Goal: Task Accomplishment & Management: Manage account settings

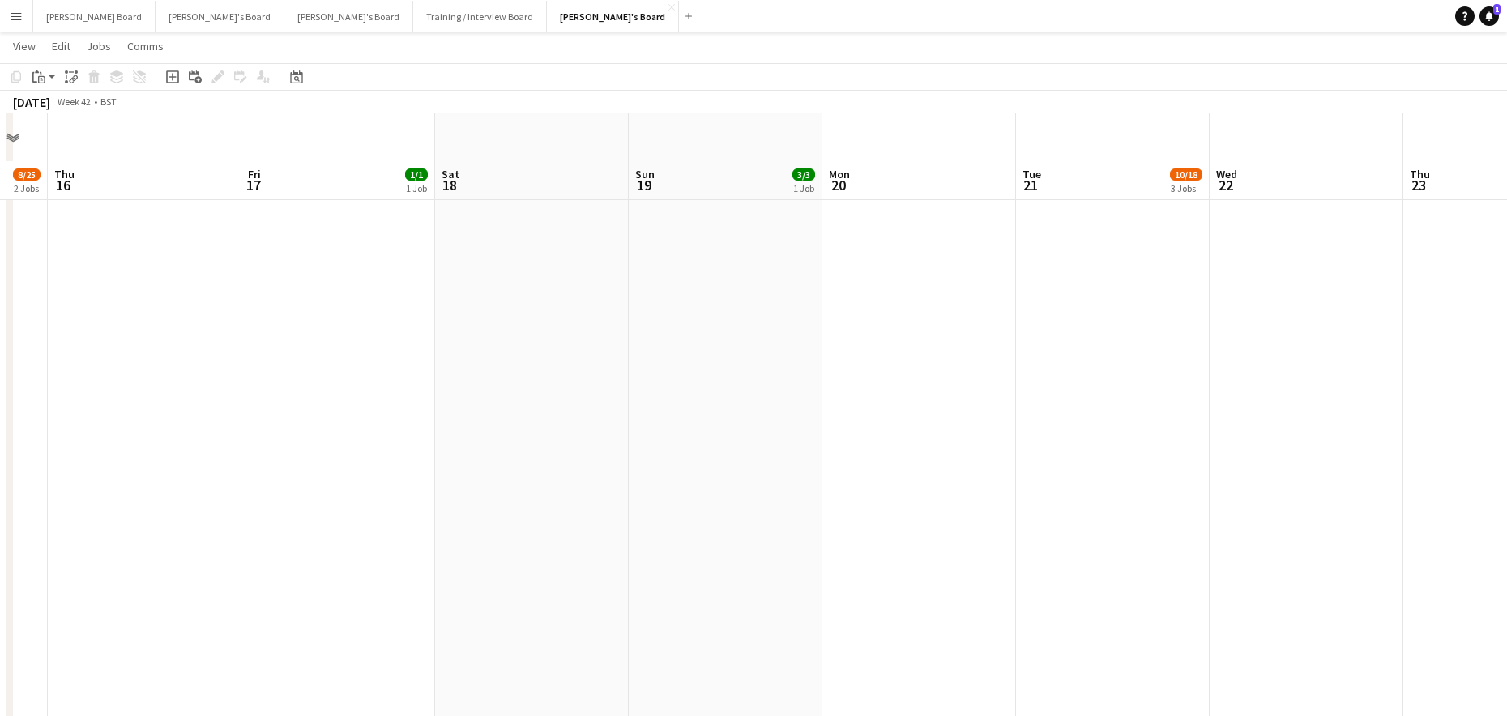
scroll to position [972, 0]
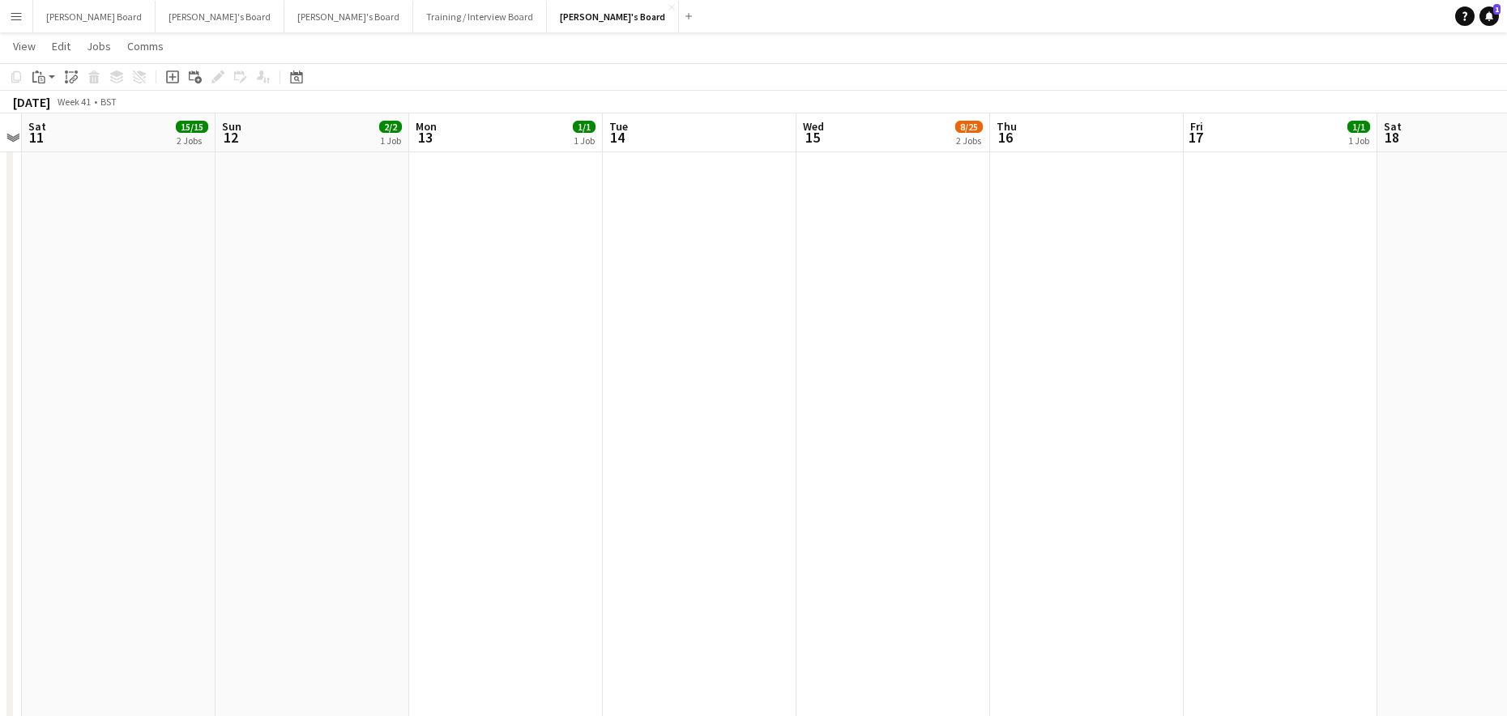
drag, startPoint x: 412, startPoint y: 397, endPoint x: 1248, endPoint y: 428, distance: 836.0
click at [1249, 428] on app-calendar-viewport "Thu 9 Fri 10 Sat 11 15/15 2 Jobs Sun 12 2/2 1 Job Mon 13 1/1 1 Job Tue 14 Wed 1…" at bounding box center [753, 713] width 1507 height 3244
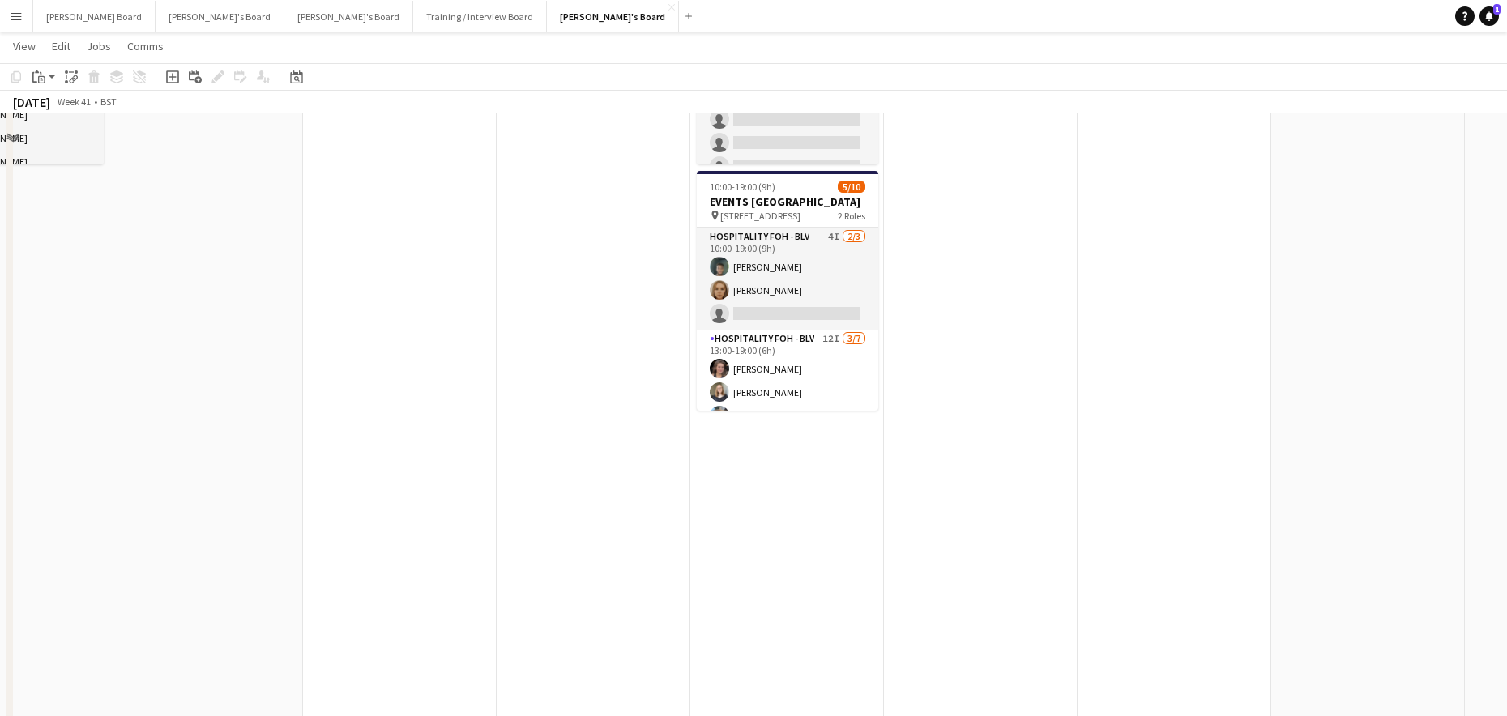
scroll to position [432, 0]
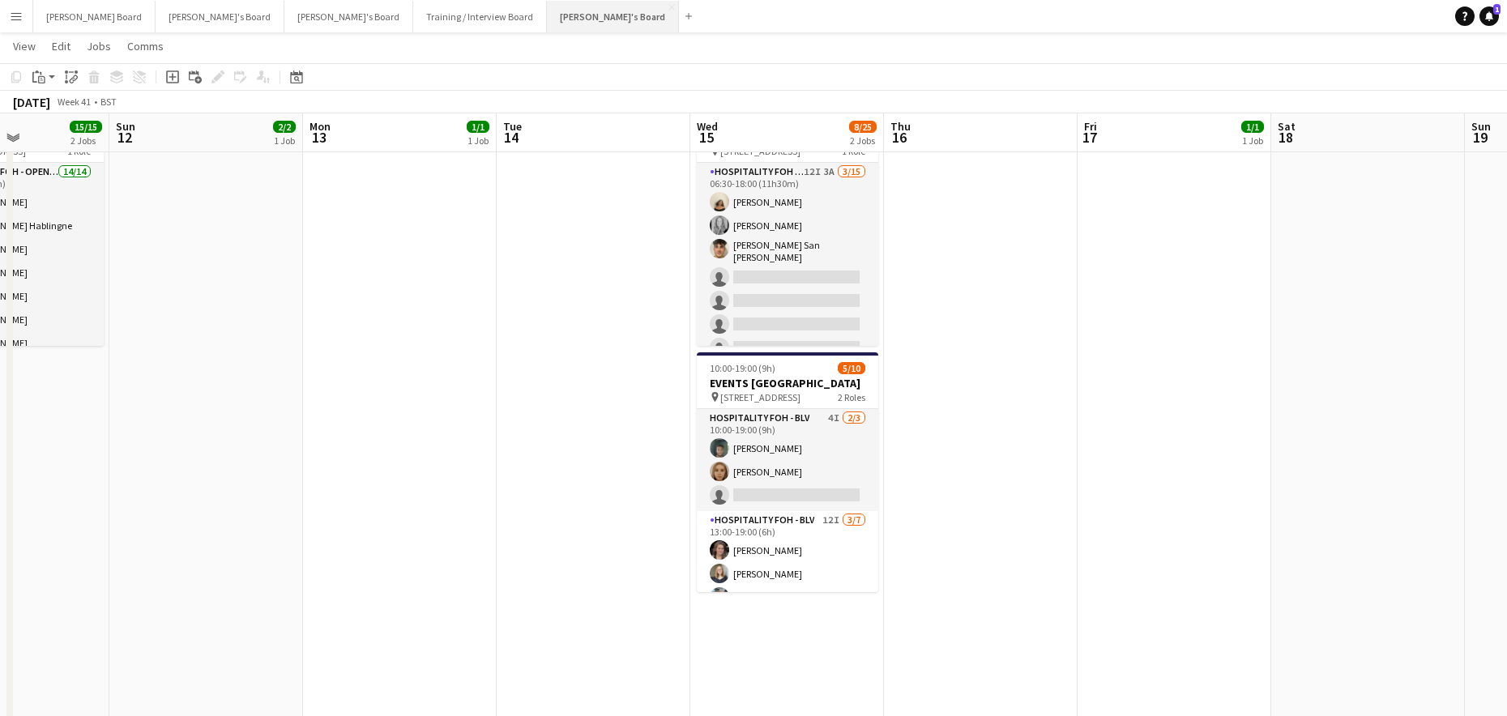
click at [547, 15] on button "[PERSON_NAME]'s Board Close" at bounding box center [613, 17] width 132 height 32
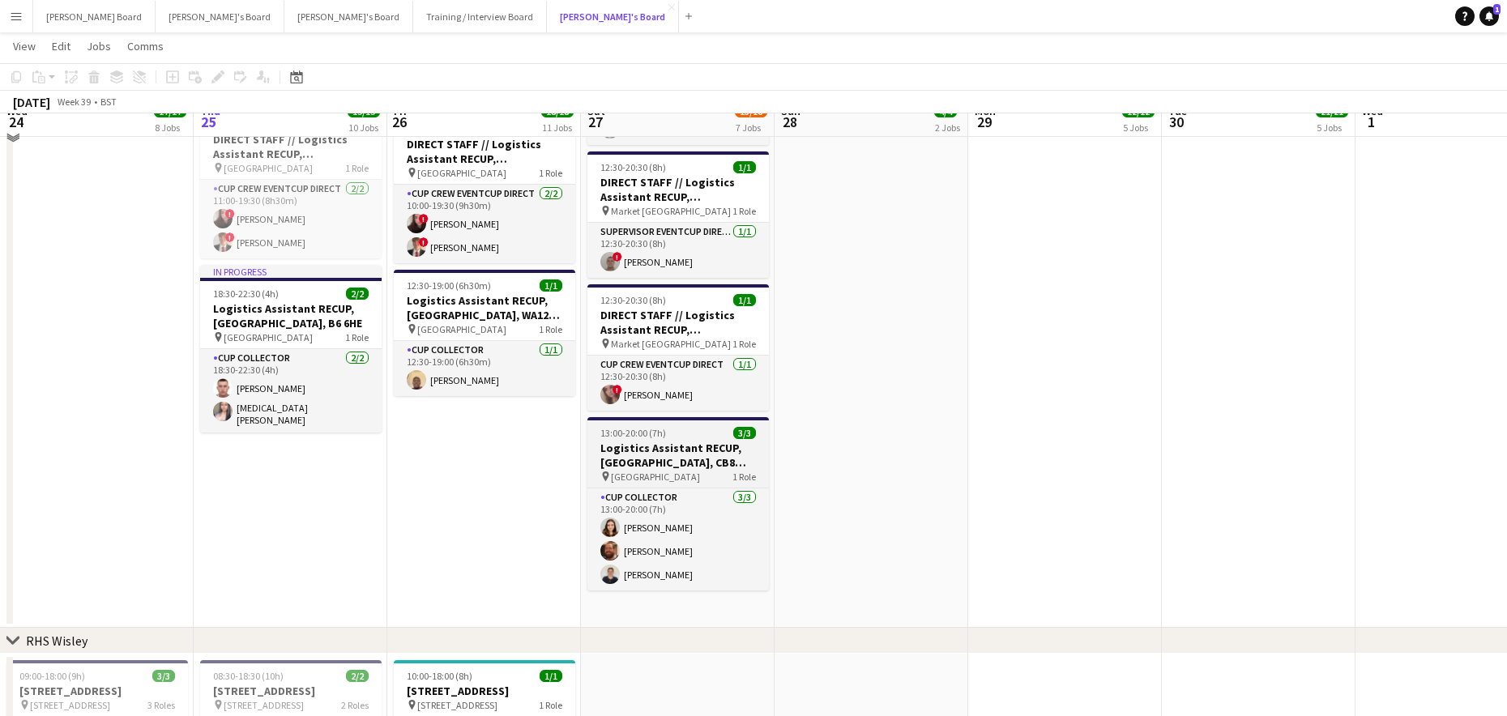
scroll to position [2269, 0]
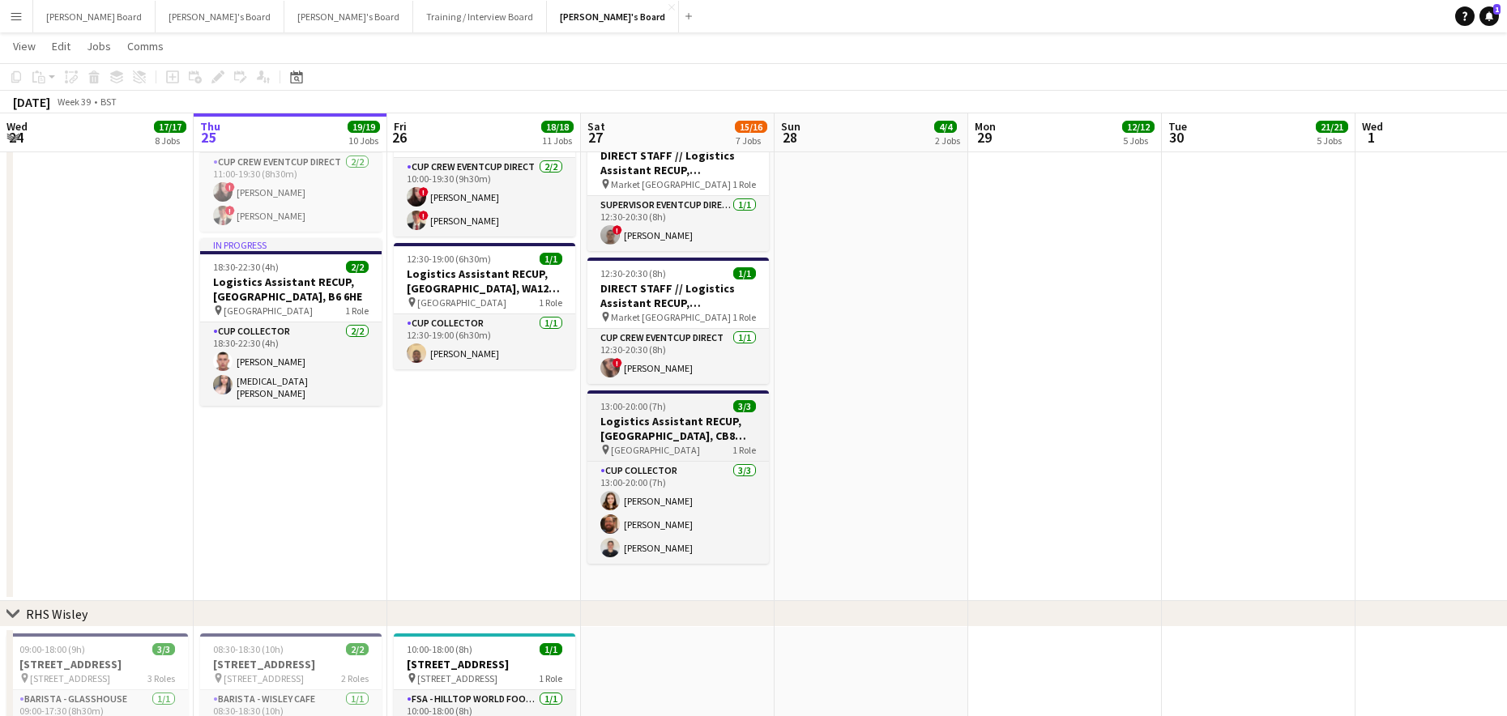
click at [653, 422] on h3 "Logistics Assistant RECUP, [GEOGRAPHIC_DATA], CB8 0TF" at bounding box center [678, 428] width 182 height 29
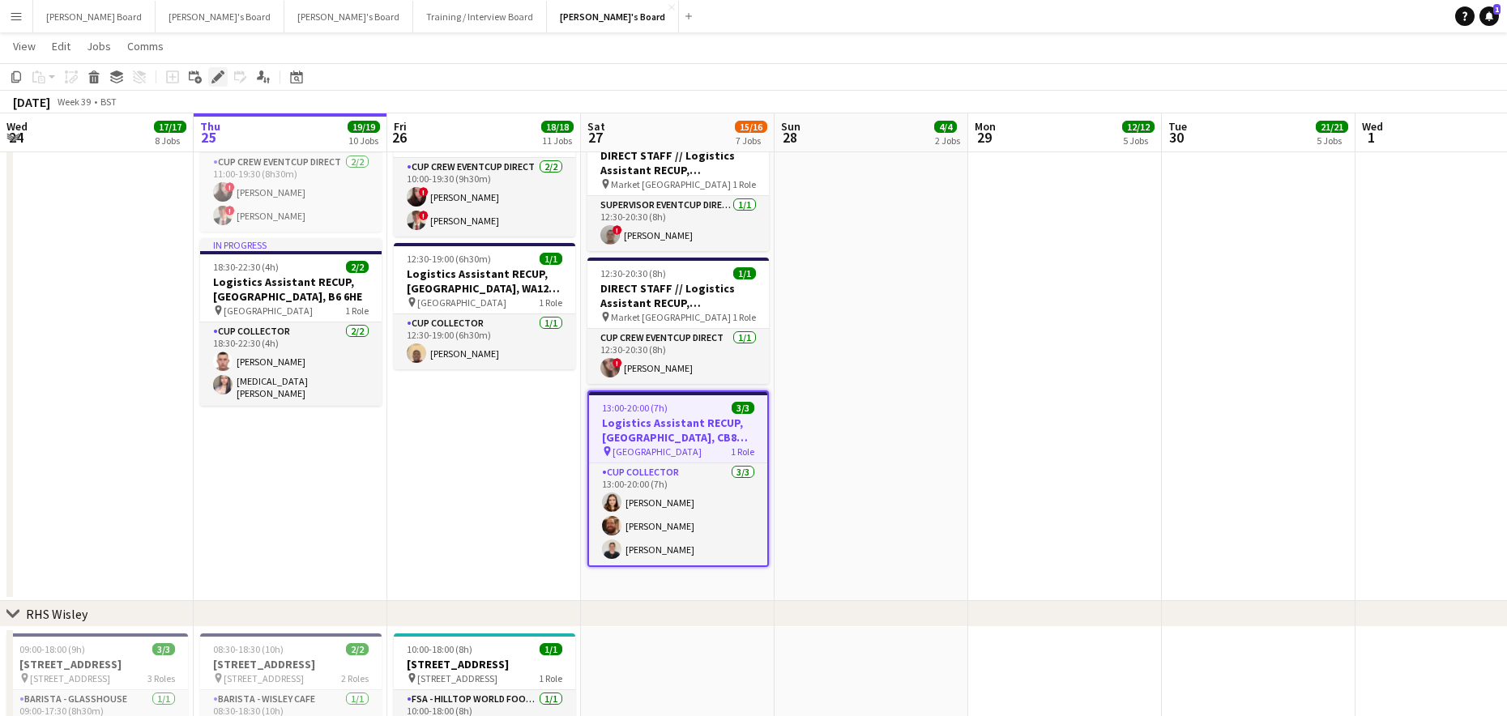
click at [219, 78] on icon at bounding box center [217, 77] width 9 height 9
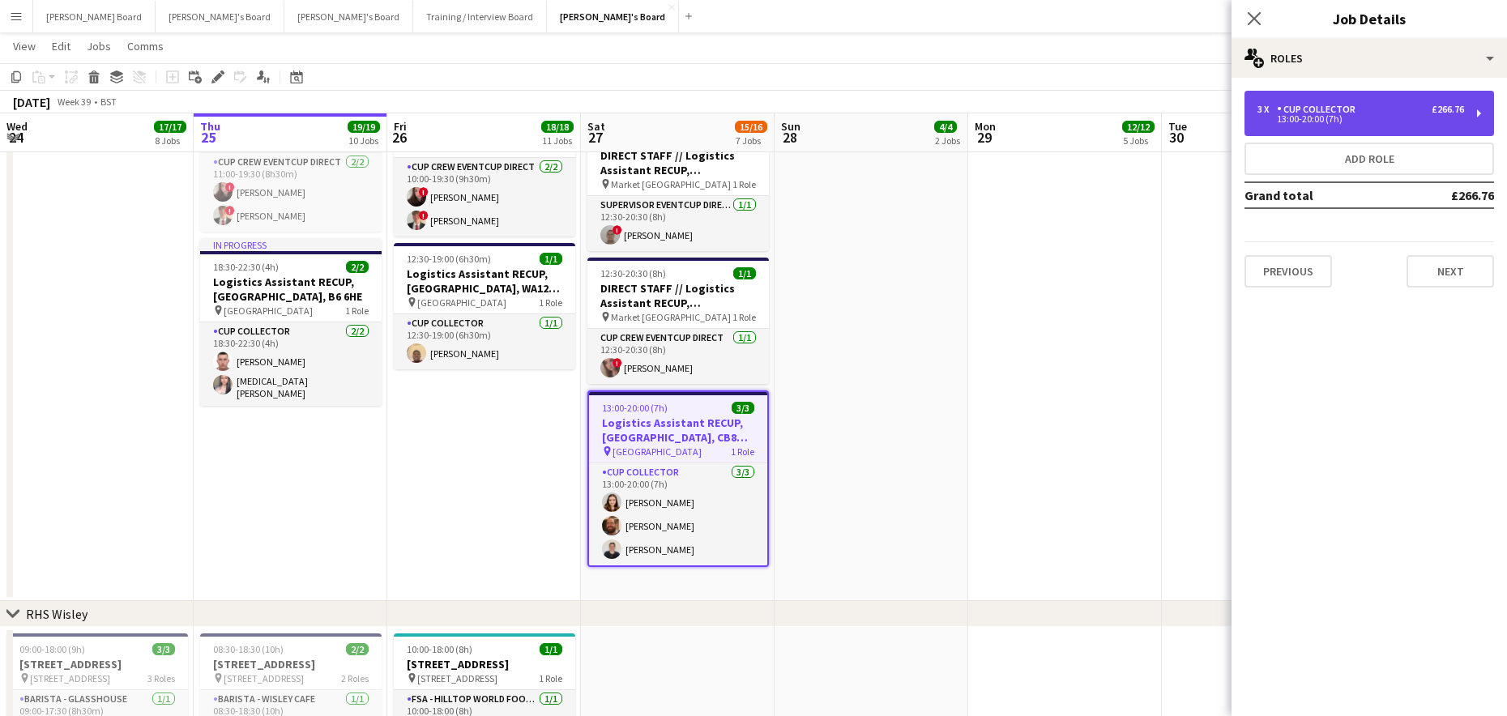
click at [1254, 121] on div "3 x CUP COLLECTOR £266.76 13:00-20:00 (7h)" at bounding box center [1370, 113] width 250 height 45
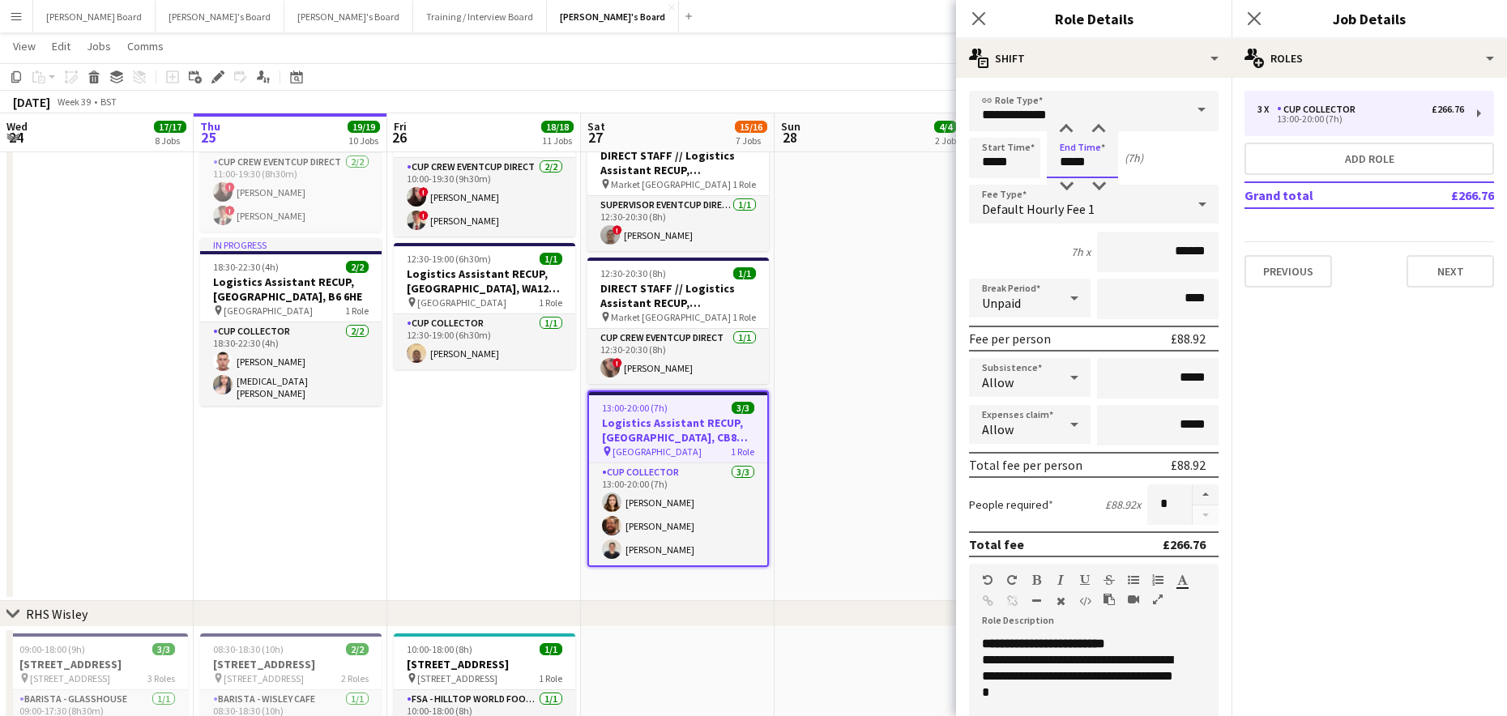
click at [1094, 163] on input "*****" at bounding box center [1082, 158] width 71 height 41
type input "*****"
click at [1064, 133] on div at bounding box center [1066, 130] width 32 height 16
click at [904, 318] on app-date-cell "08:00-14:00 (6h) 3/3 Logistics Assistant RECUP, CO-OP LIVE, M11 3DL pin Co-op L…" at bounding box center [872, 170] width 194 height 862
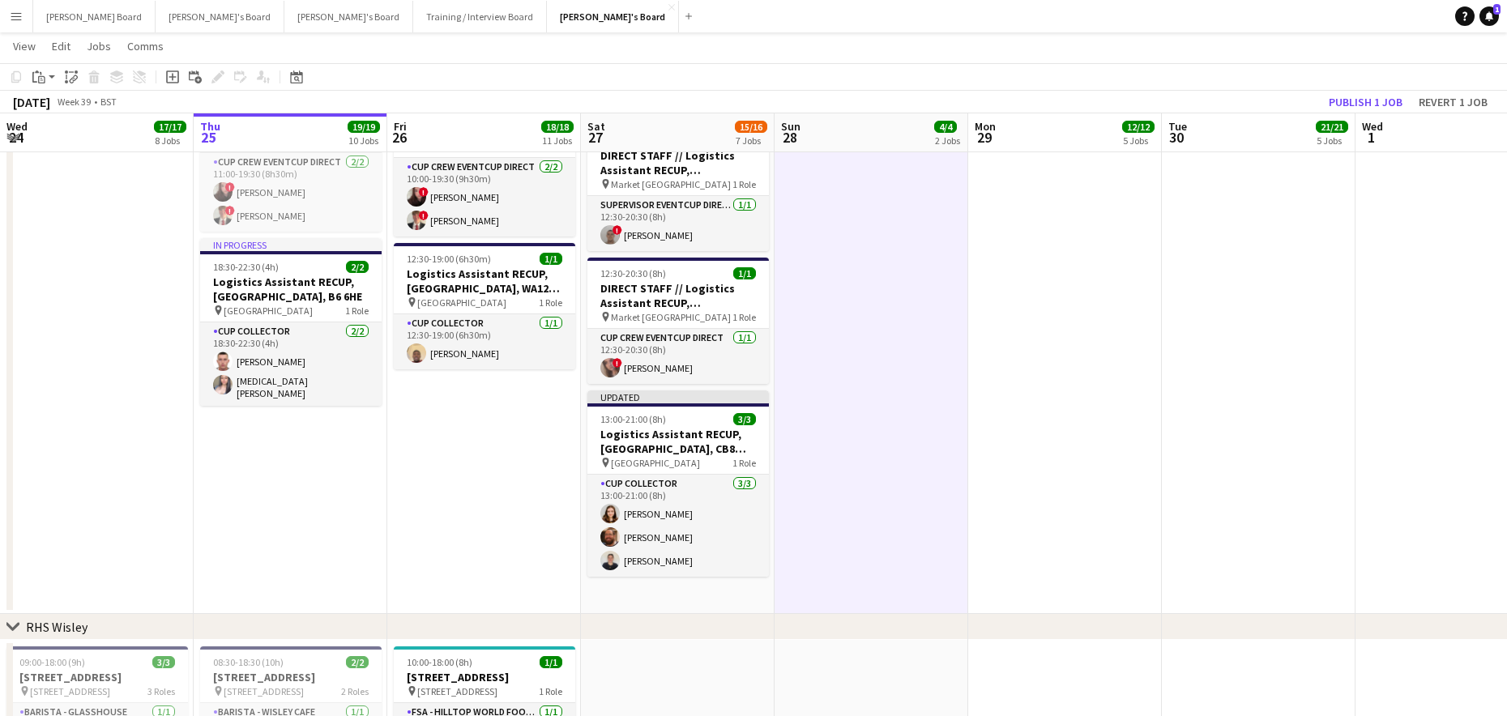
click at [1348, 117] on app-board-header-date "Tue 30 21/21 5 Jobs" at bounding box center [1259, 132] width 194 height 39
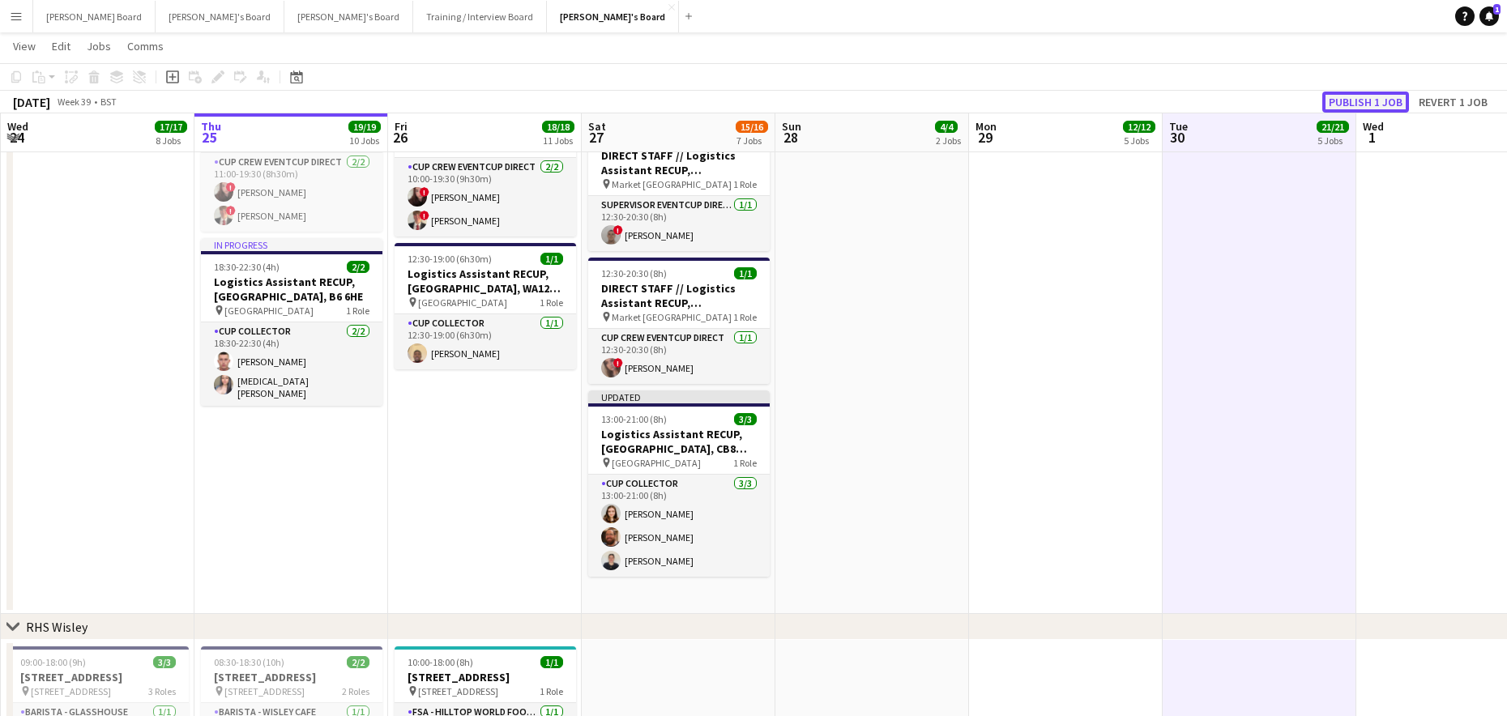
click at [1355, 109] on button "Publish 1 job" at bounding box center [1365, 102] width 87 height 21
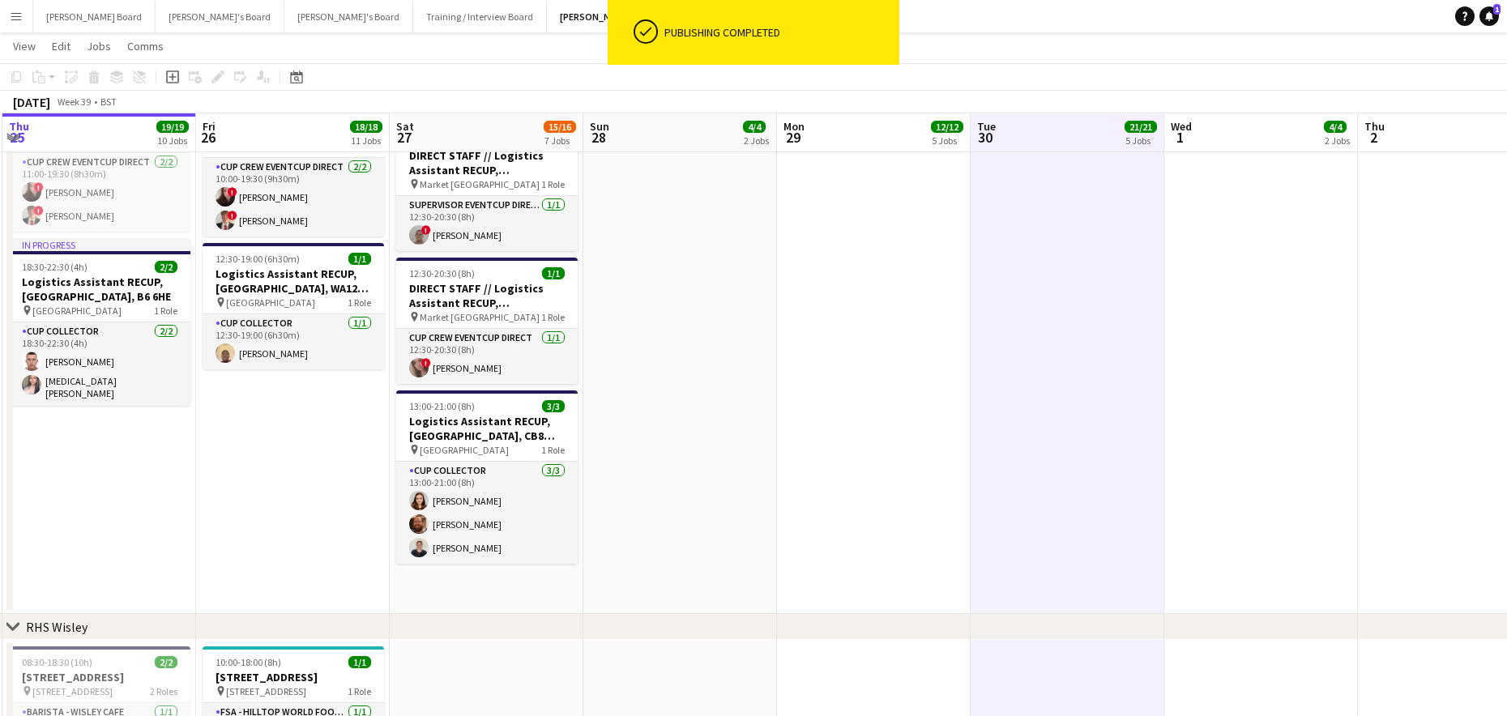
scroll to position [0, 579]
drag, startPoint x: 1028, startPoint y: 440, endPoint x: 835, endPoint y: 464, distance: 194.3
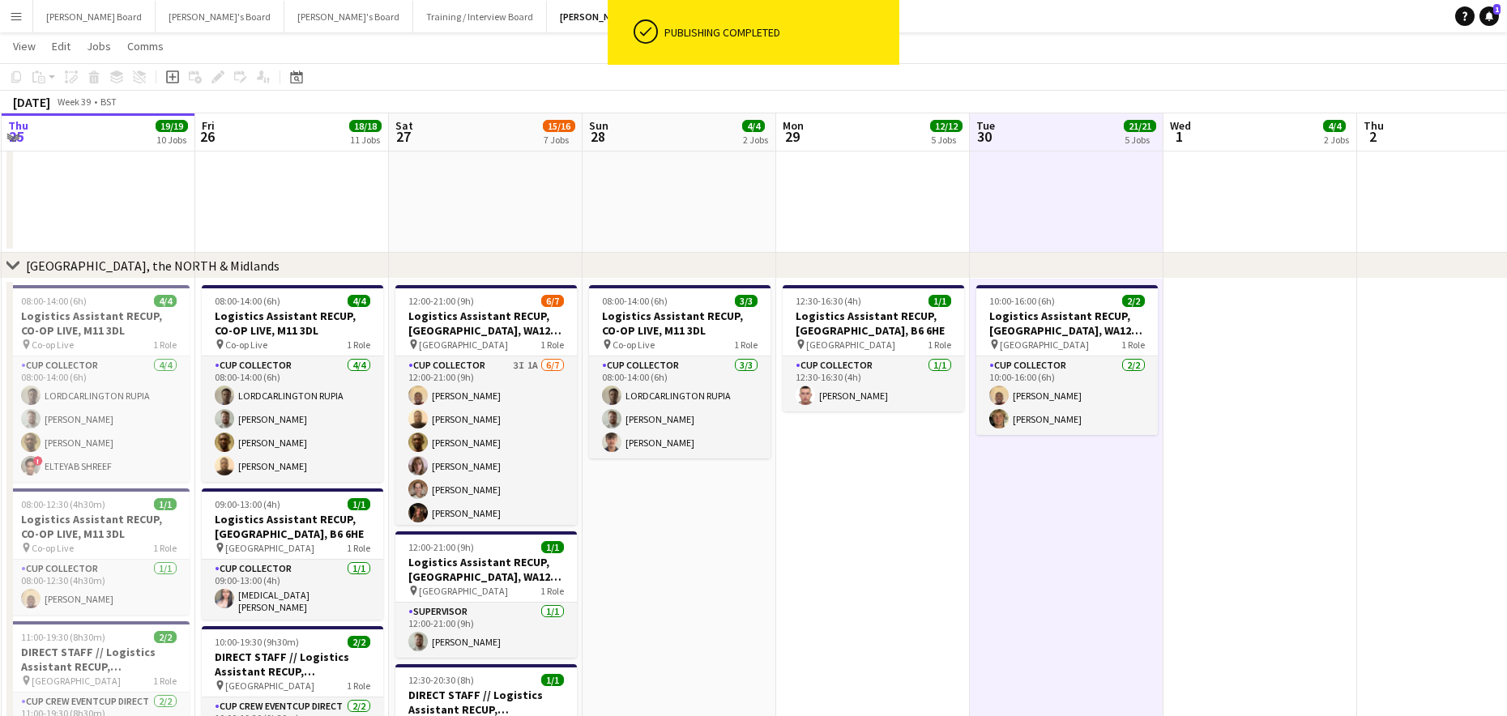
scroll to position [1728, 0]
click at [848, 305] on span "12:30-16:30 (4h)" at bounding box center [829, 302] width 66 height 12
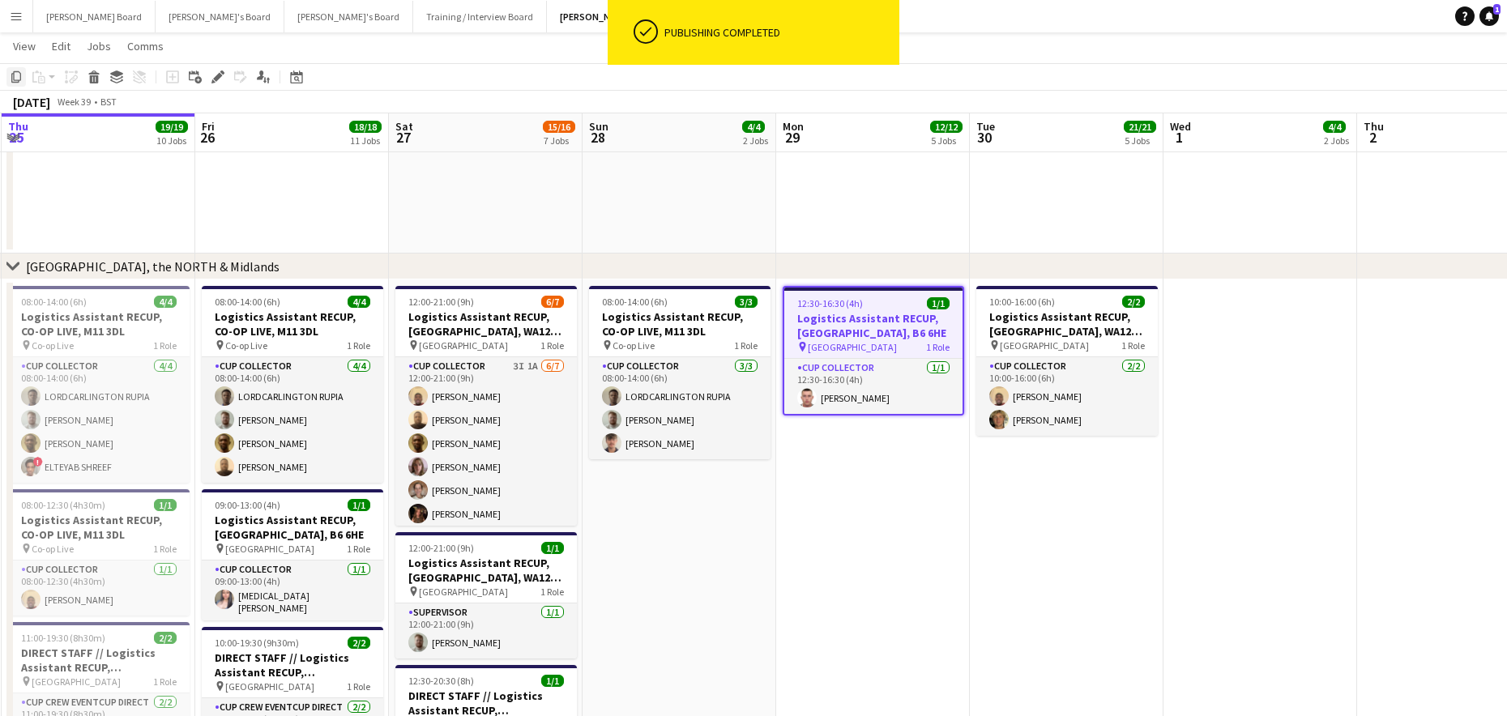
click at [15, 80] on icon at bounding box center [16, 76] width 10 height 11
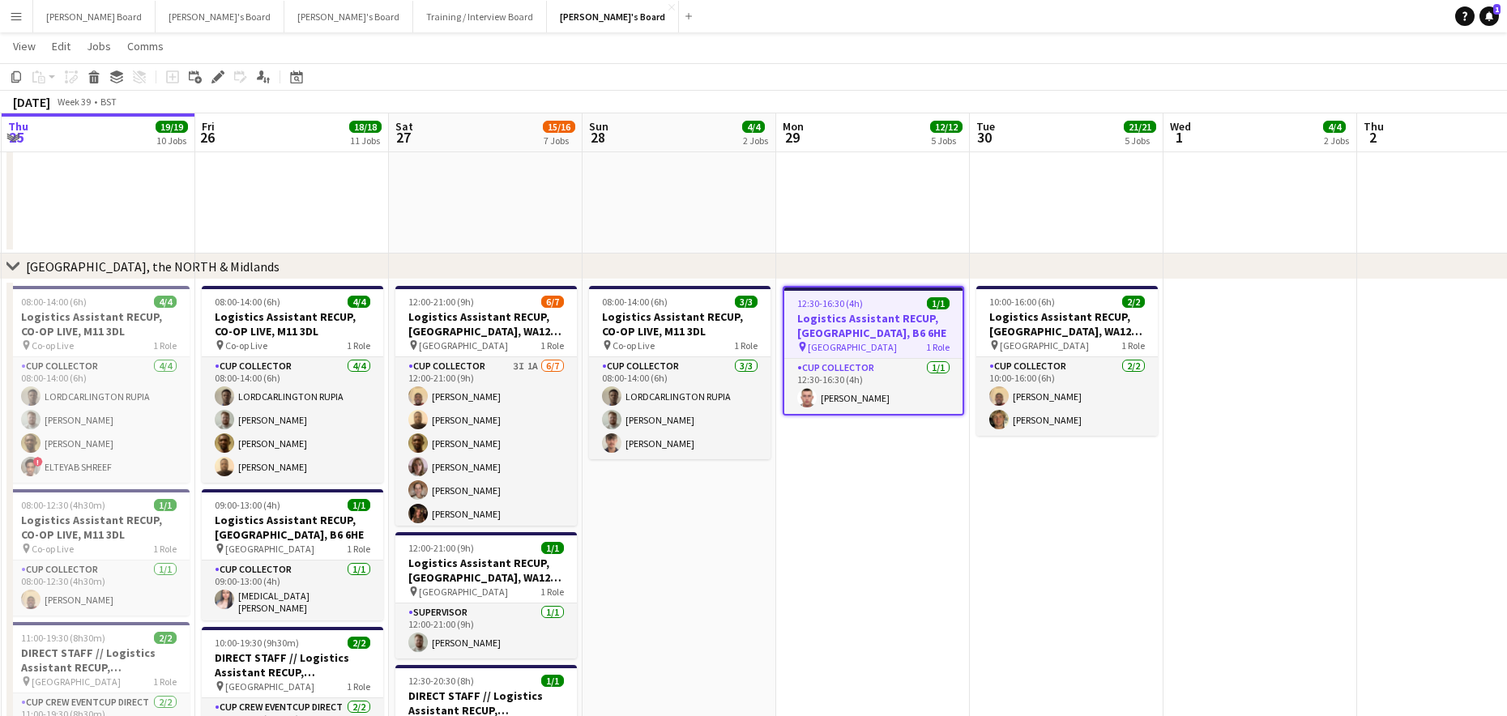
click at [686, 546] on app-date-cell "08:00-14:00 (6h) 3/3 Logistics Assistant RECUP, CO-OP LIVE, M11 3DL pin Co-op L…" at bounding box center [680, 711] width 194 height 862
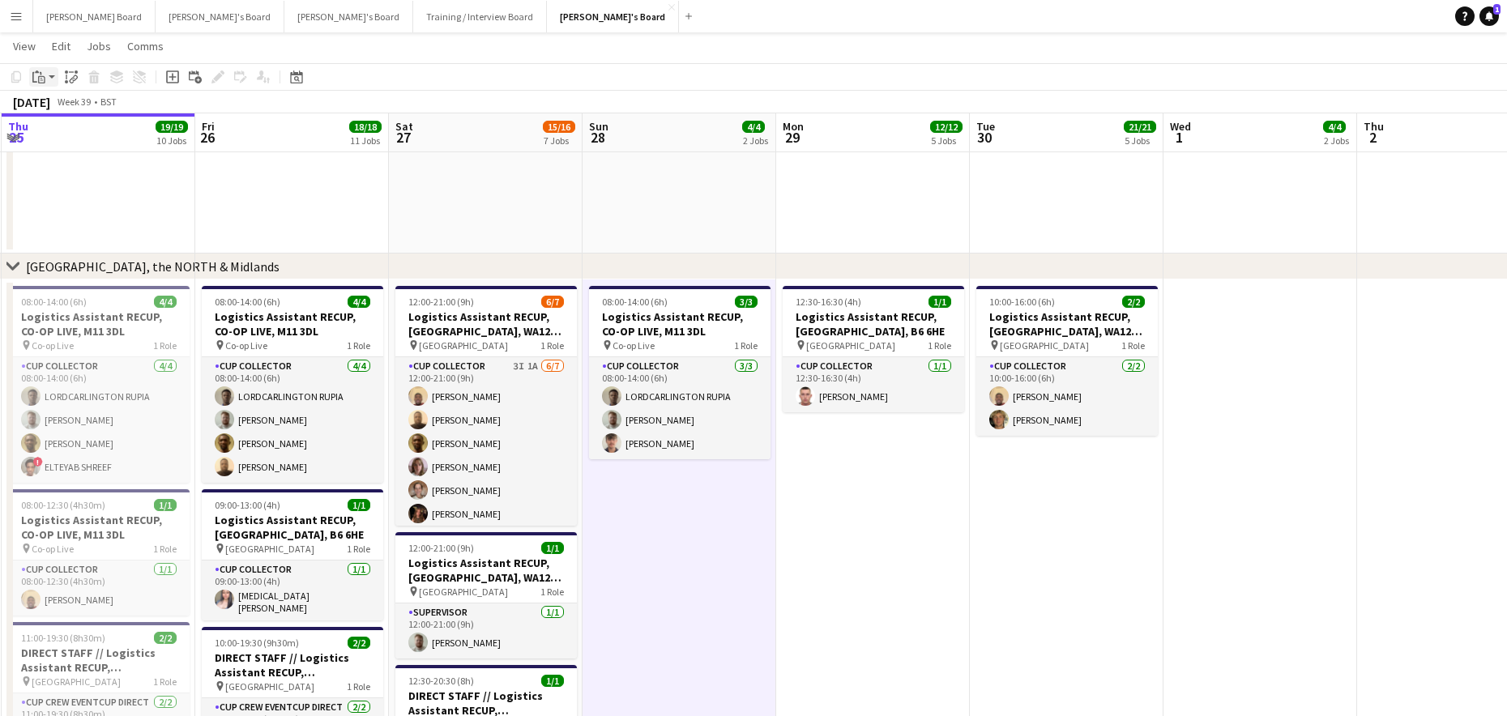
click at [43, 75] on icon "Paste" at bounding box center [38, 76] width 13 height 13
click at [70, 108] on link "Paste Ctrl+V" at bounding box center [119, 107] width 152 height 15
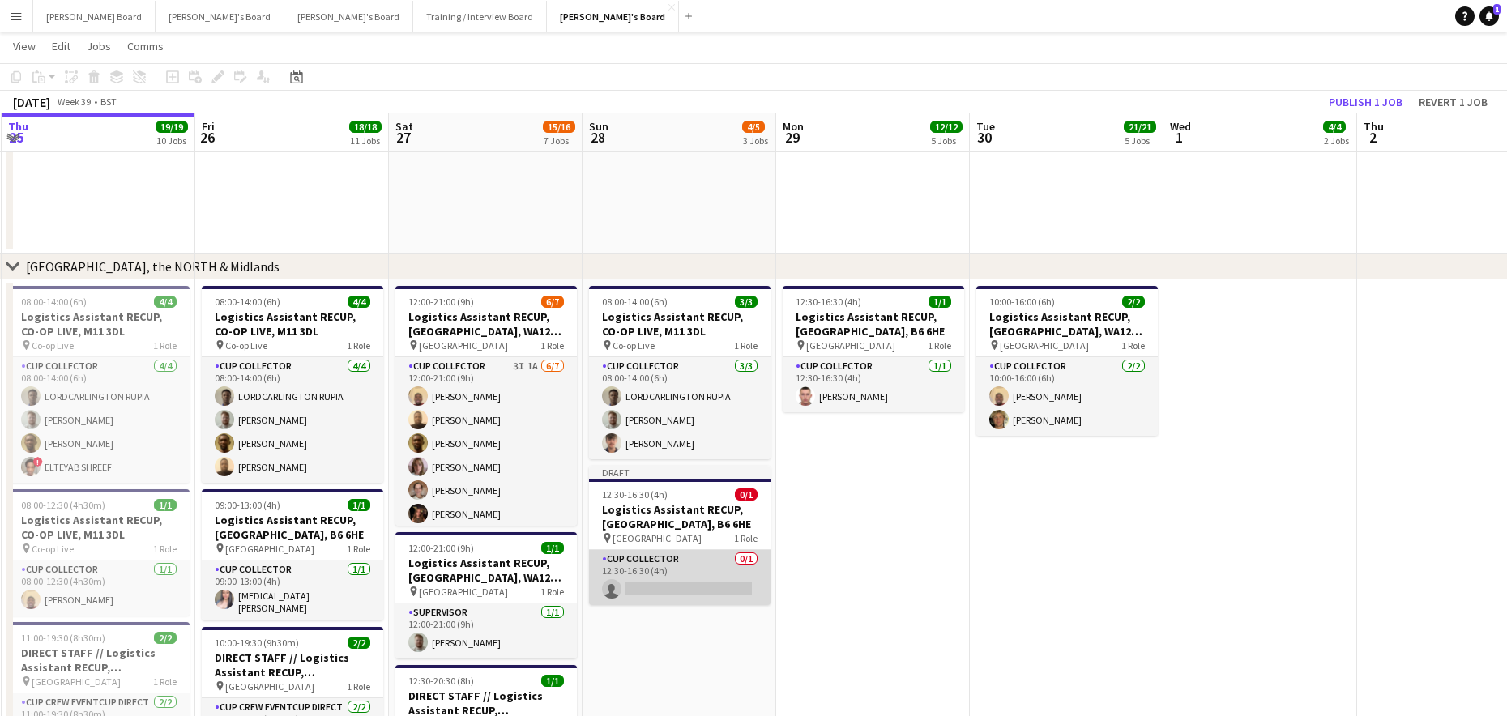
click at [641, 578] on app-card-role "CUP COLLECTOR 0/1 12:30-16:30 (4h) single-neutral-actions" at bounding box center [680, 577] width 182 height 55
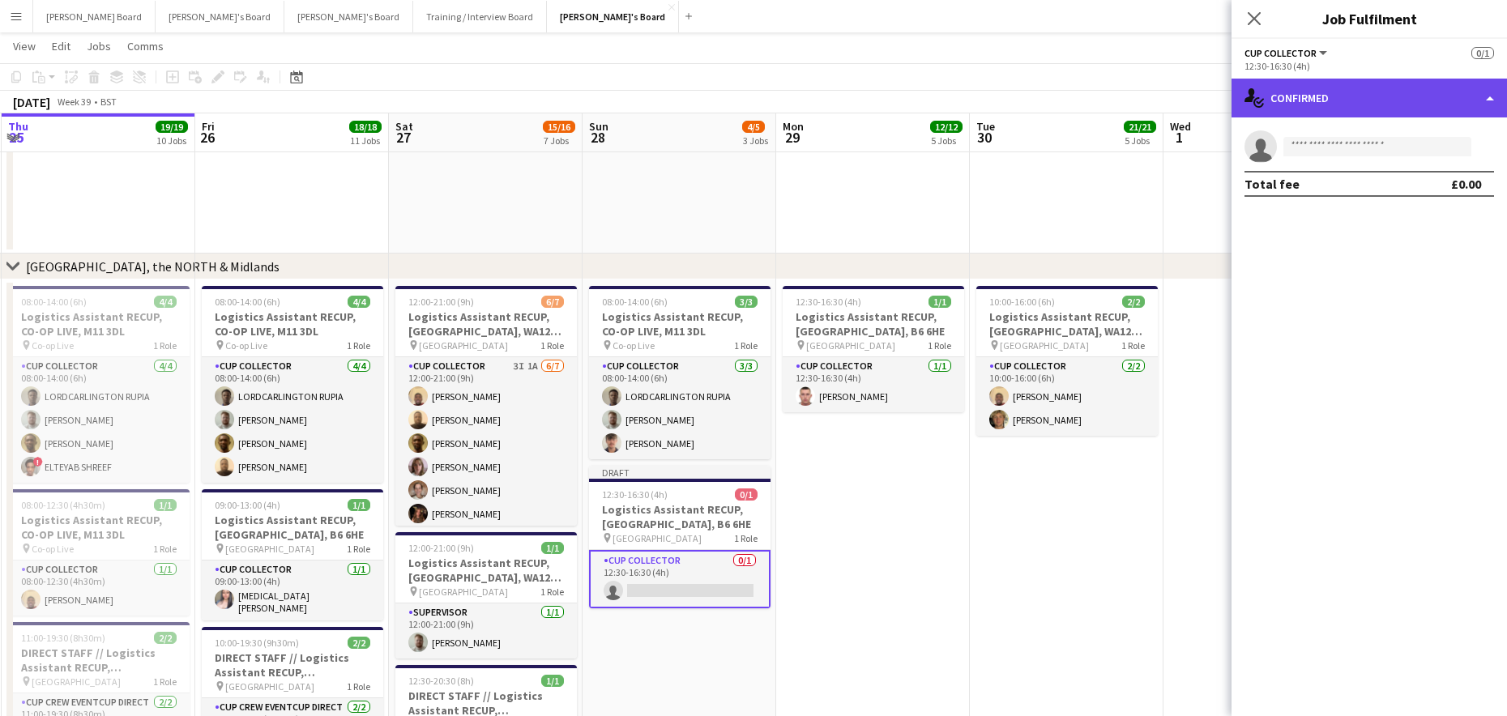
click at [1329, 93] on div "single-neutral-actions-check-2 Confirmed" at bounding box center [1370, 98] width 276 height 39
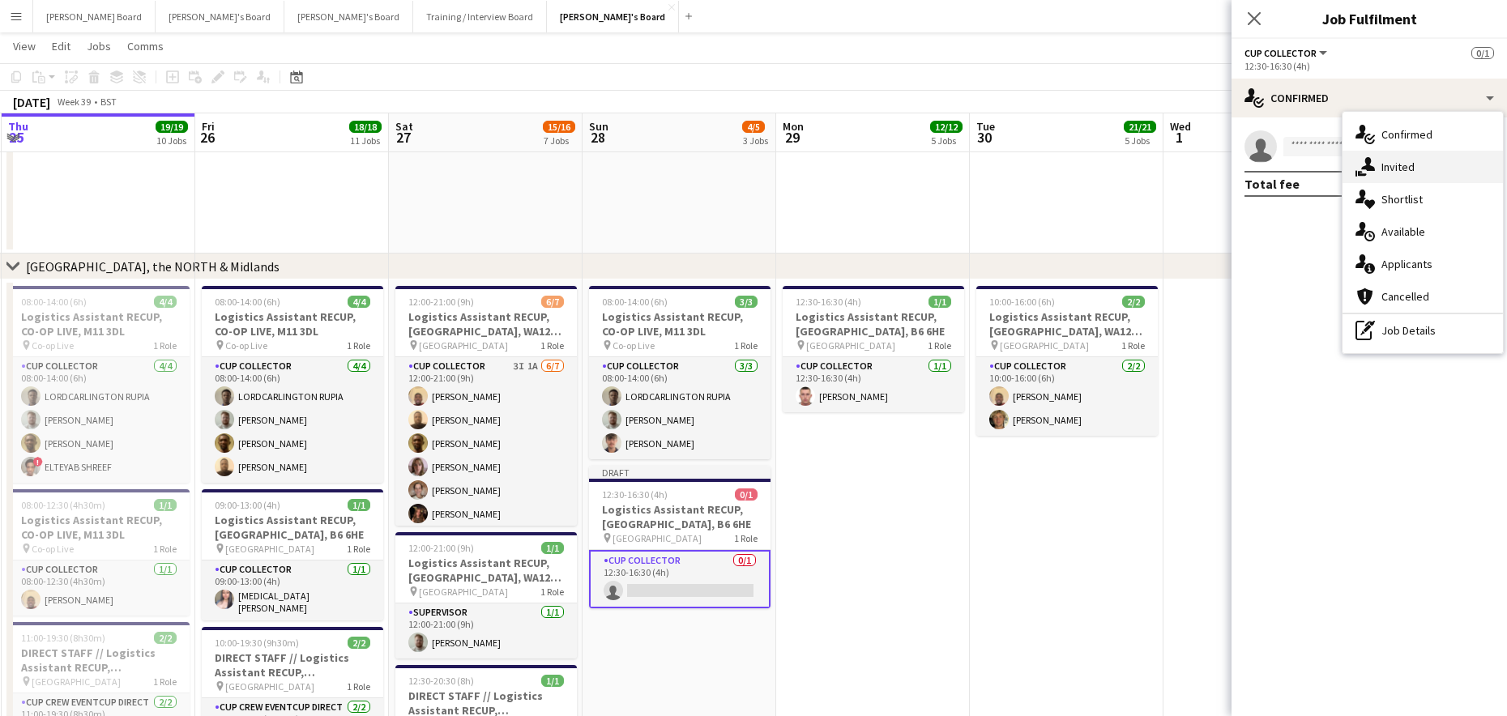
click at [1374, 153] on div "single-neutral-actions-share-1 Invited" at bounding box center [1423, 167] width 160 height 32
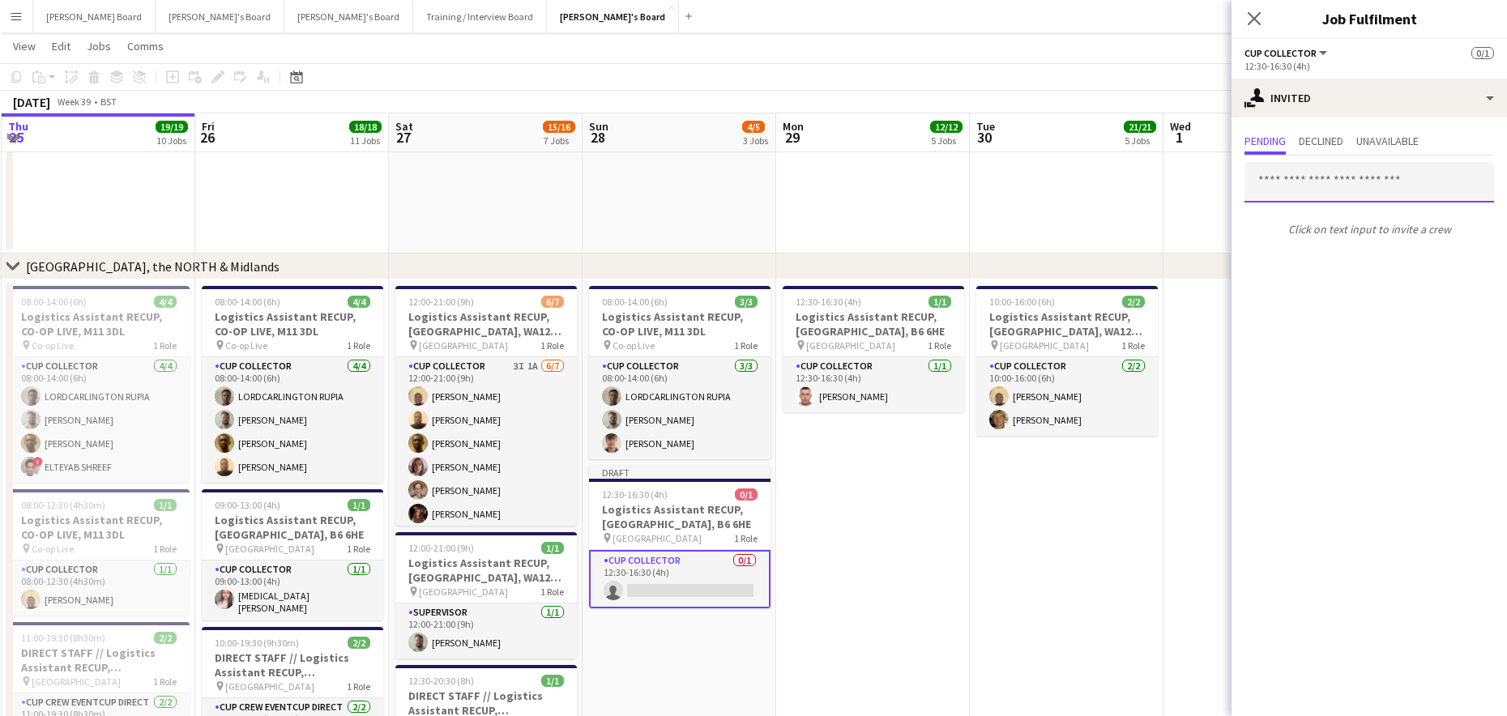
click at [1276, 189] on input "text" at bounding box center [1370, 182] width 250 height 41
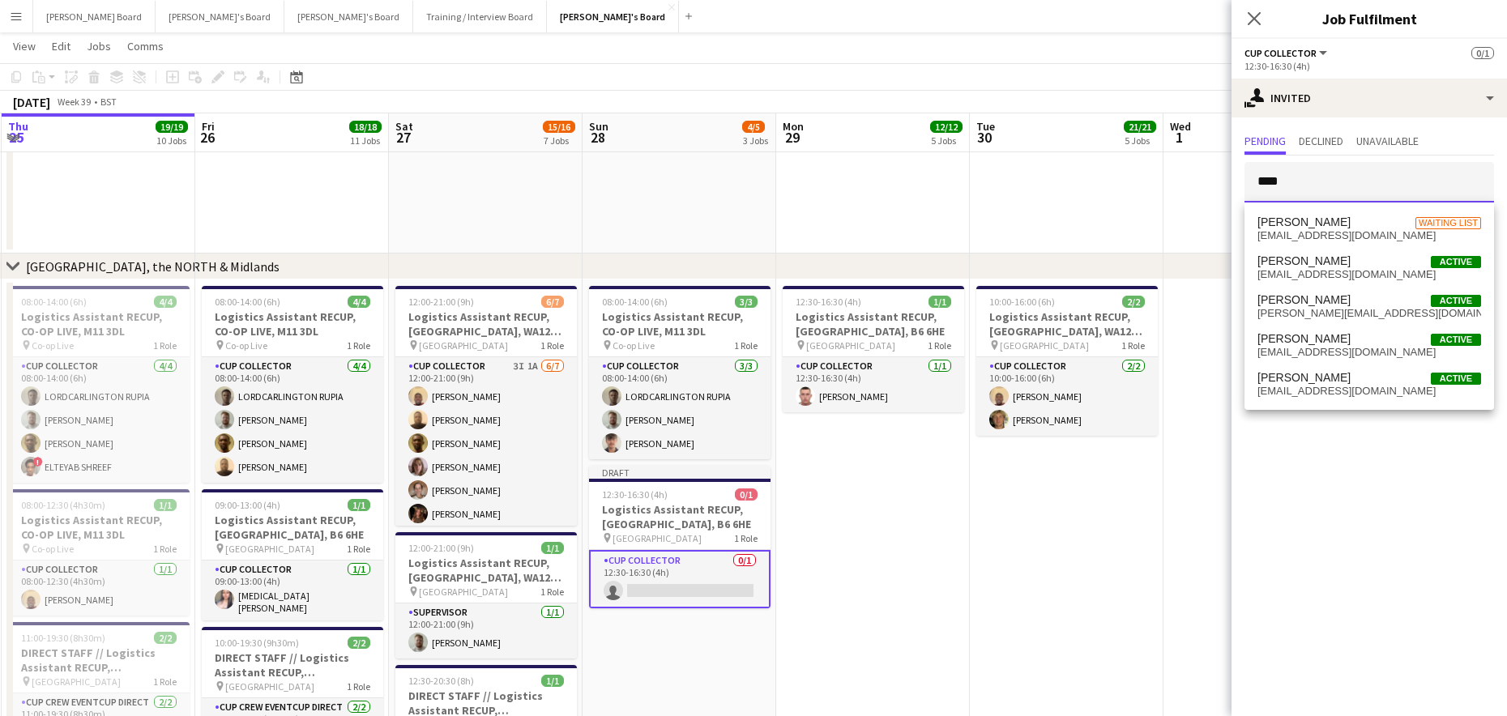
drag, startPoint x: 1309, startPoint y: 185, endPoint x: 1216, endPoint y: 190, distance: 93.3
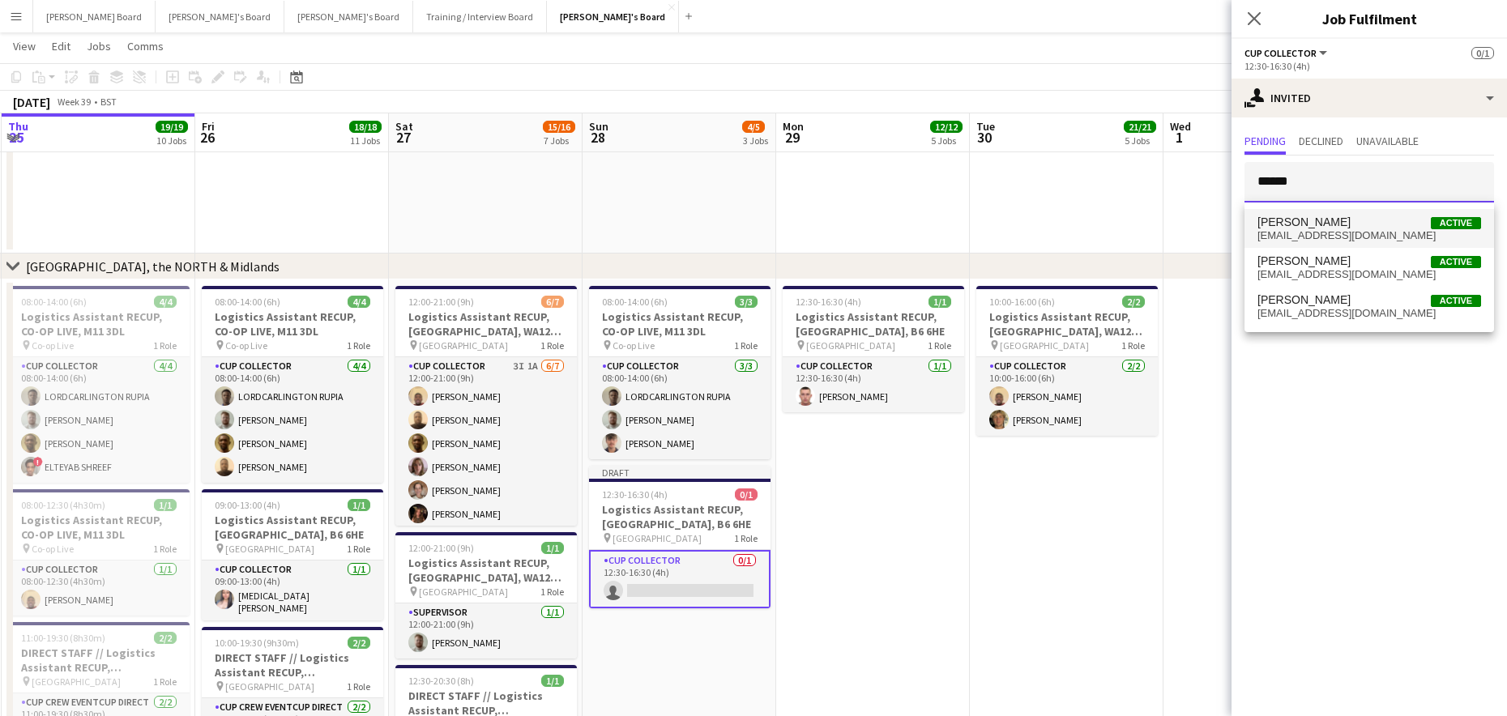
type input "******"
click at [1338, 236] on span "[EMAIL_ADDRESS][DOMAIN_NAME]" at bounding box center [1370, 235] width 224 height 13
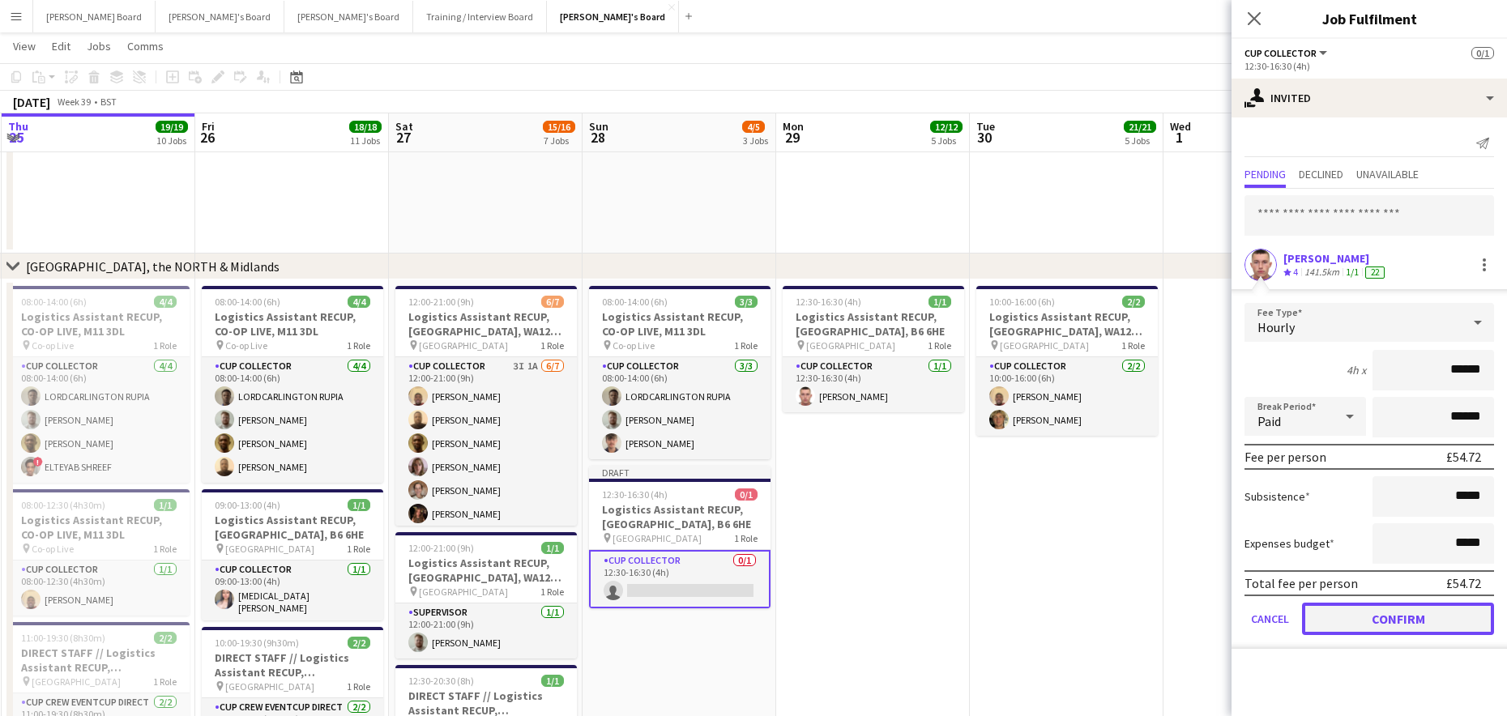
click at [1369, 626] on button "Confirm" at bounding box center [1398, 619] width 192 height 32
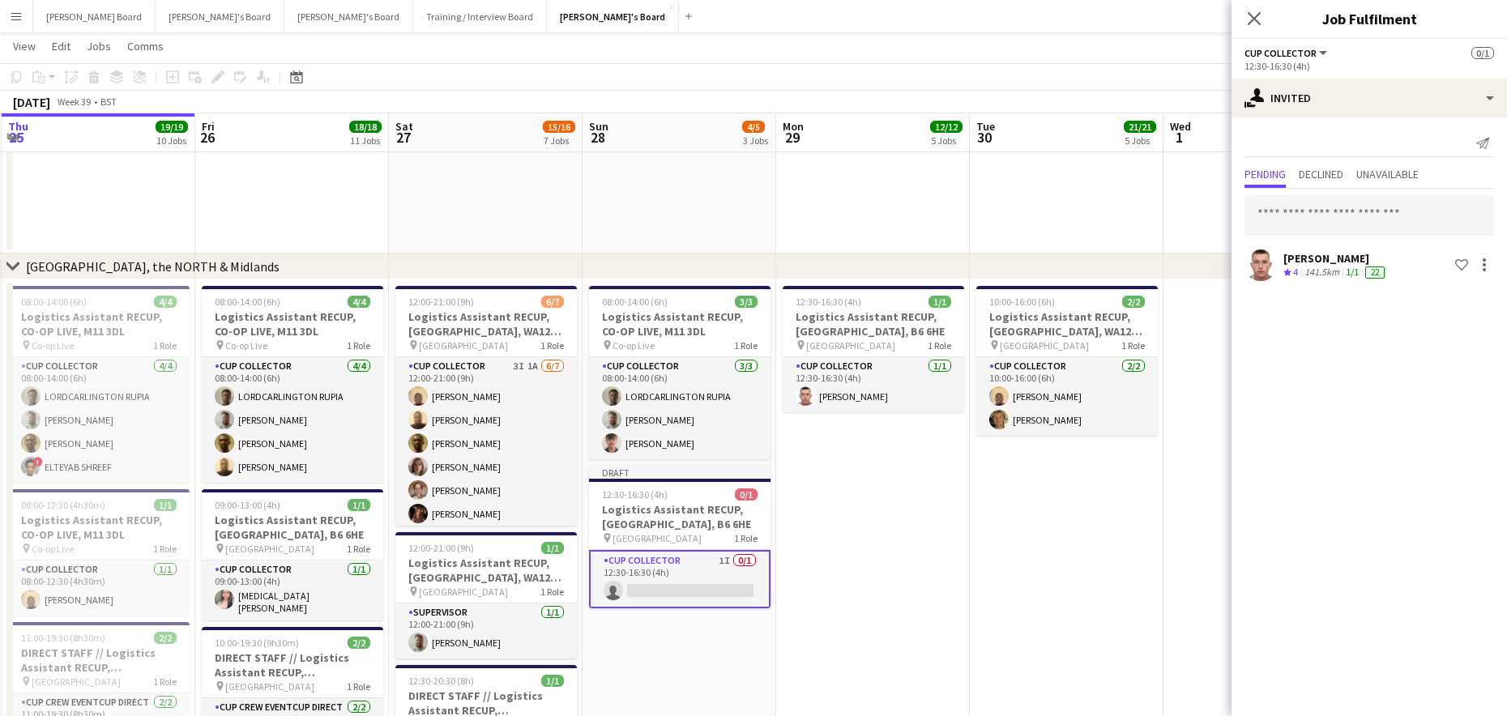
click at [900, 491] on app-date-cell "12:30-16:30 (4h) 1/1 Logistics Assistant RECUP, [GEOGRAPHIC_DATA], B6 6HE pin V…" at bounding box center [873, 711] width 194 height 862
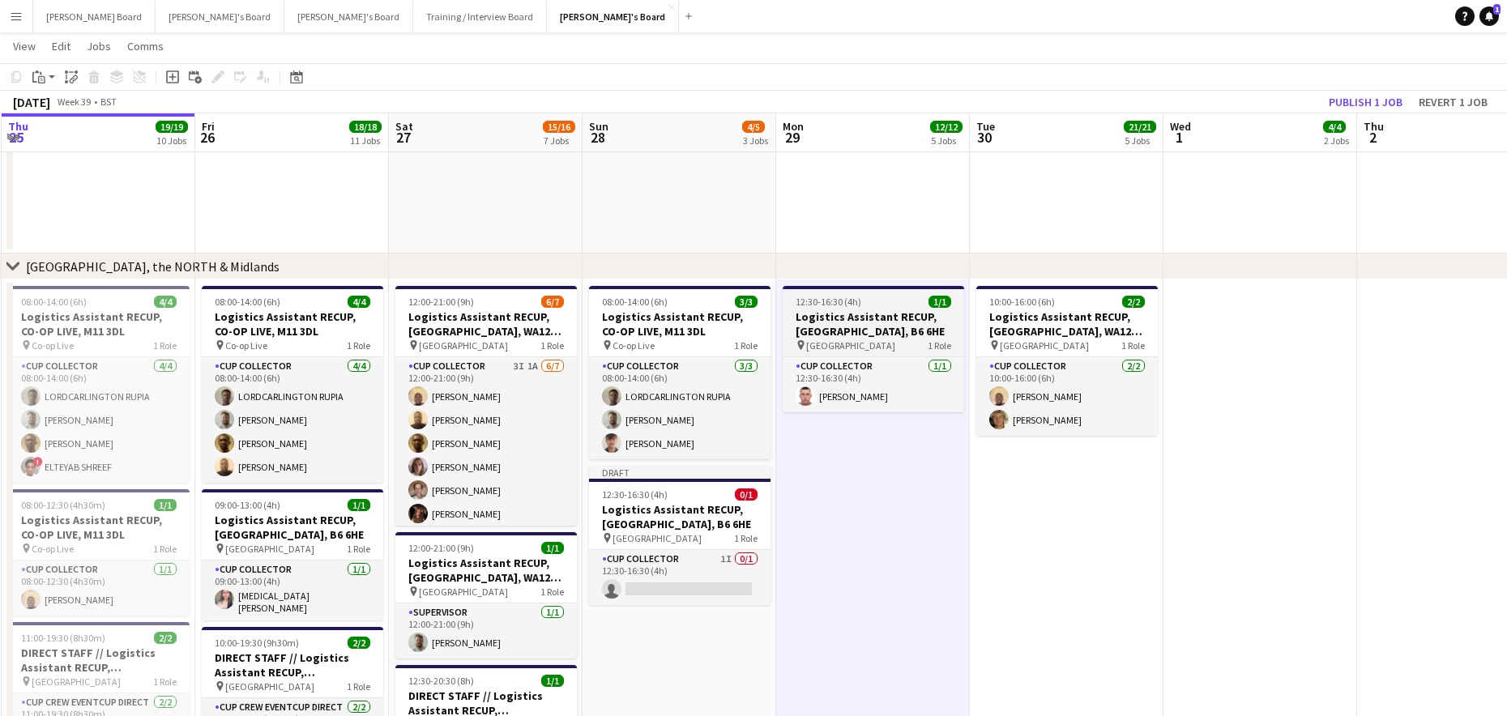
click at [873, 301] on div "12:30-16:30 (4h) 1/1" at bounding box center [874, 302] width 182 height 12
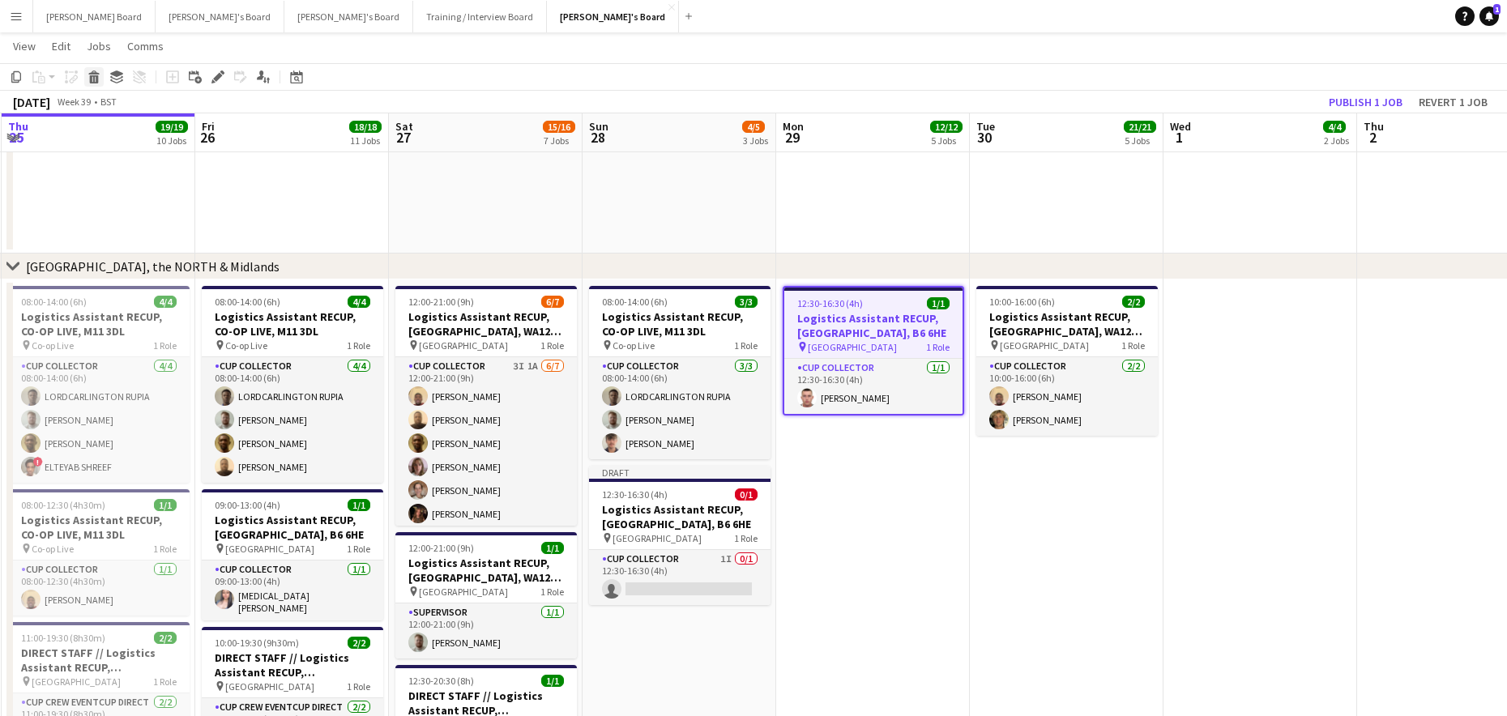
click at [97, 71] on icon "Delete" at bounding box center [94, 76] width 13 height 13
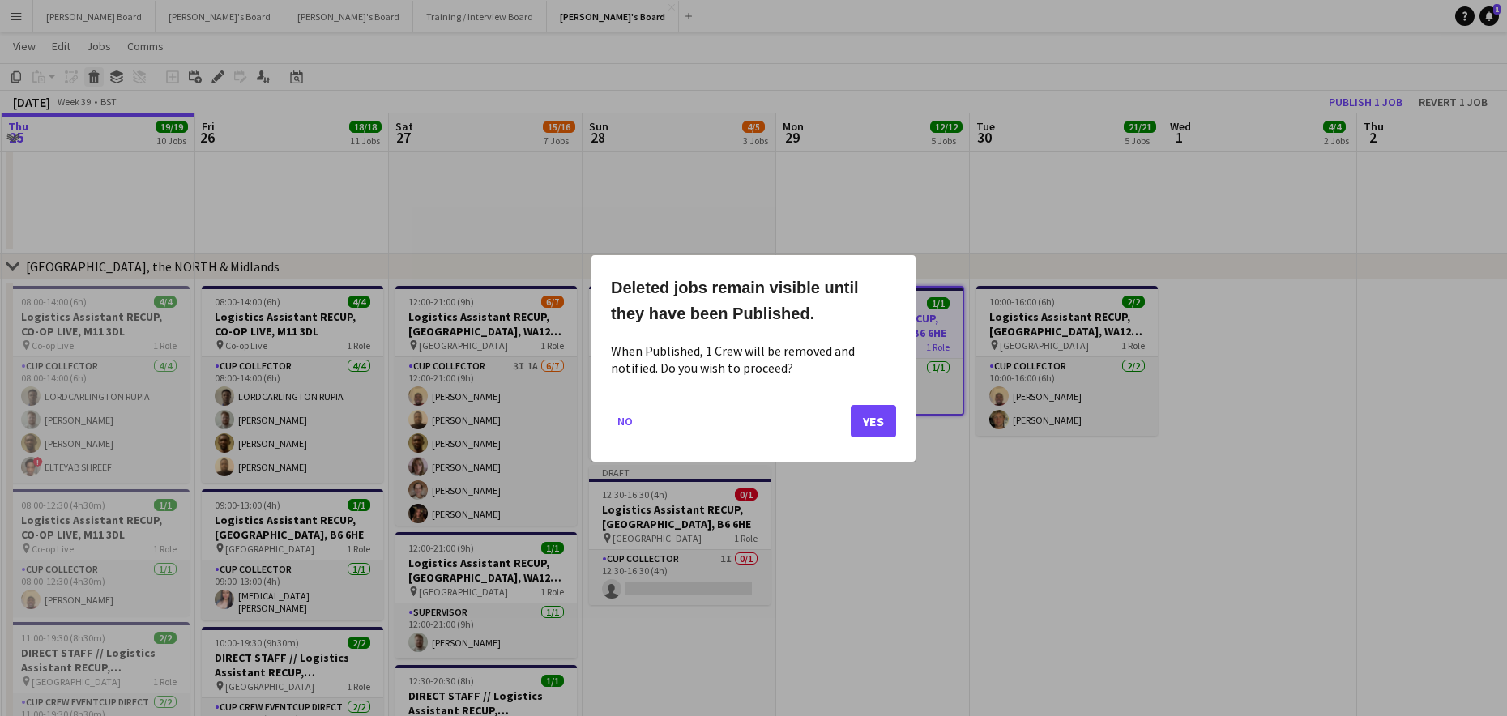
scroll to position [0, 0]
click at [887, 406] on mat-dialog-actions "No Yes" at bounding box center [753, 426] width 285 height 69
click at [880, 414] on button "Yes" at bounding box center [873, 420] width 45 height 32
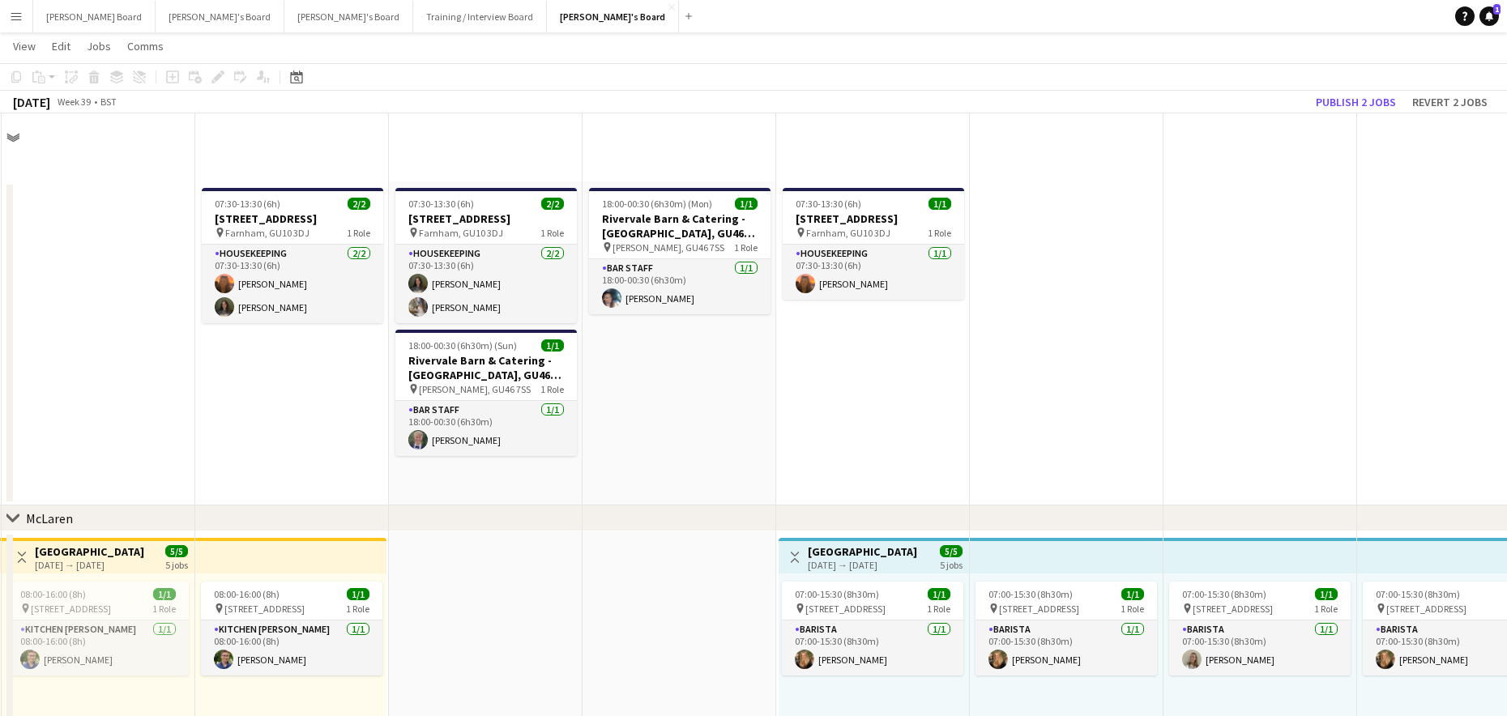
scroll to position [1728, 0]
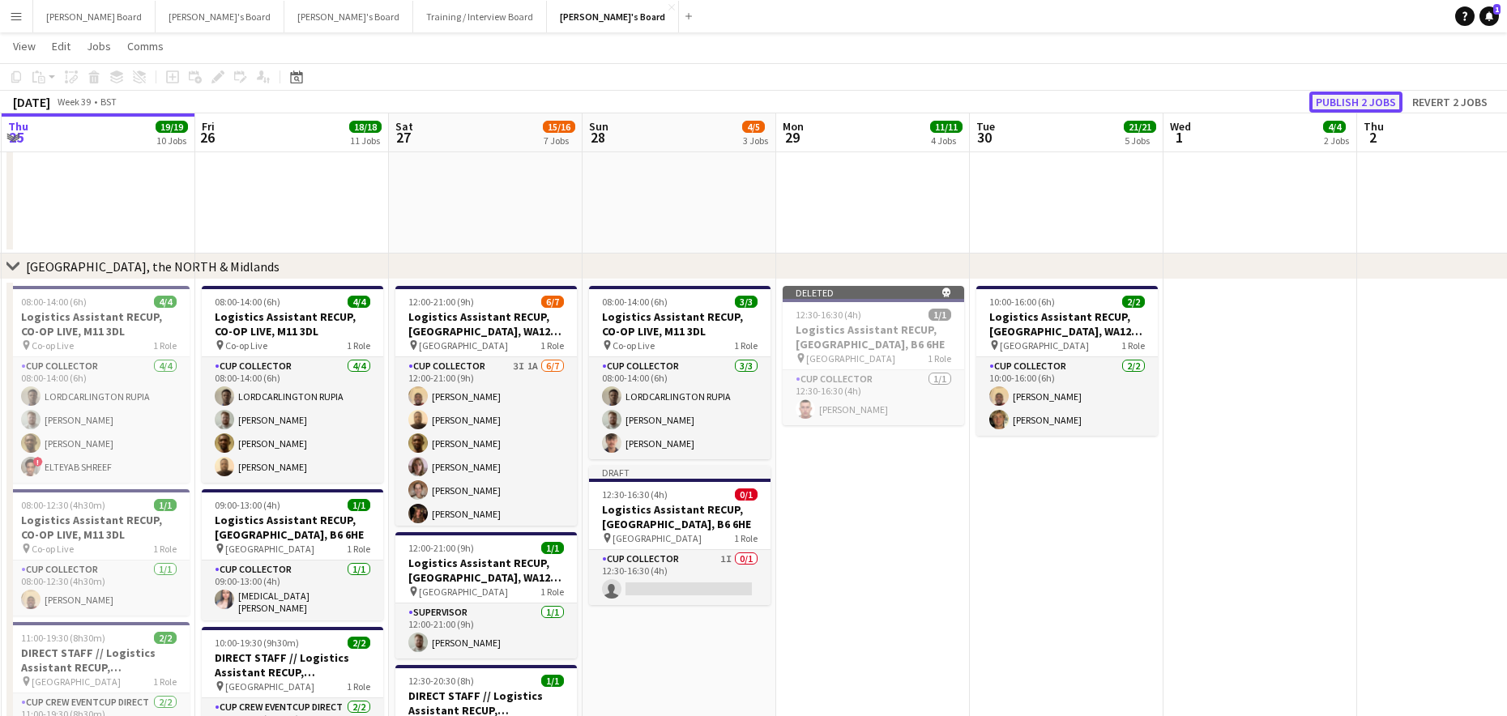
click at [1340, 101] on button "Publish 2 jobs" at bounding box center [1356, 102] width 93 height 21
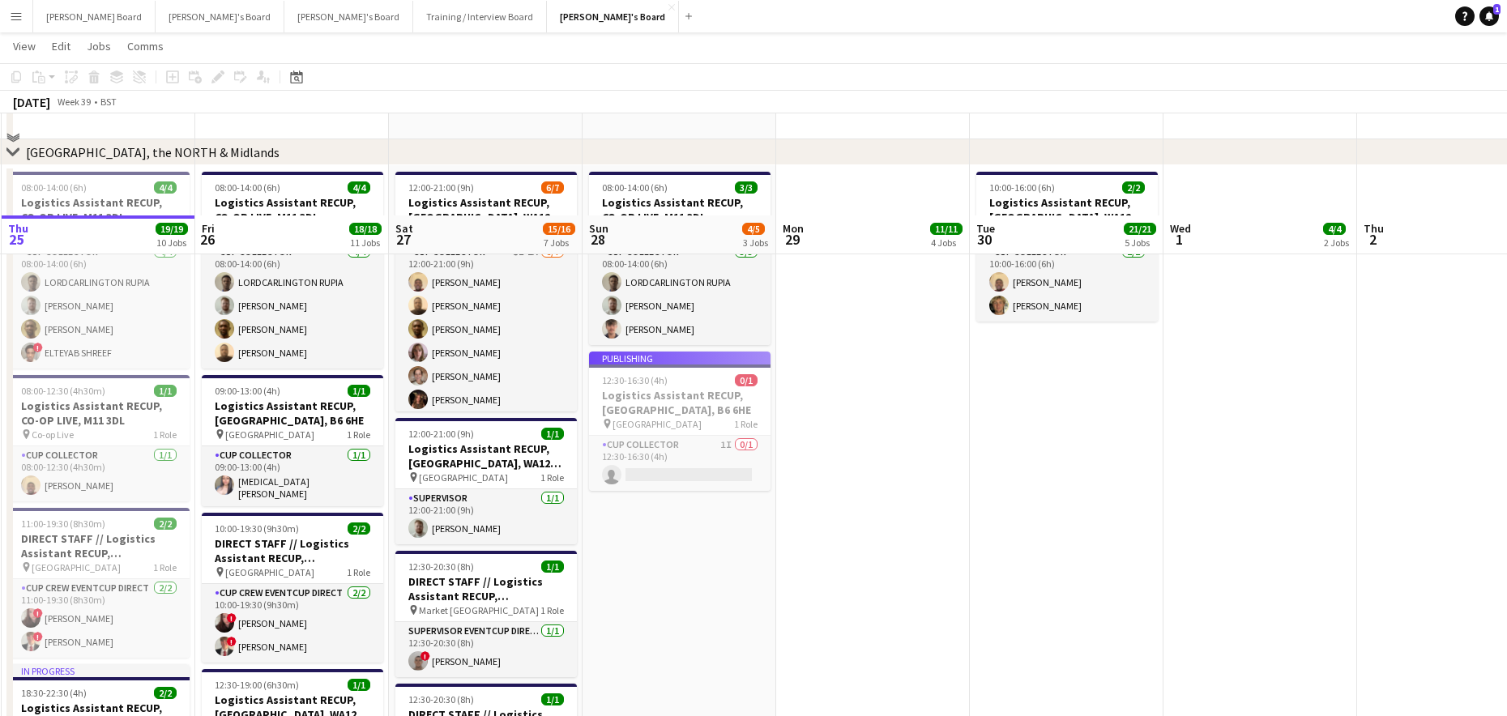
scroll to position [1945, 0]
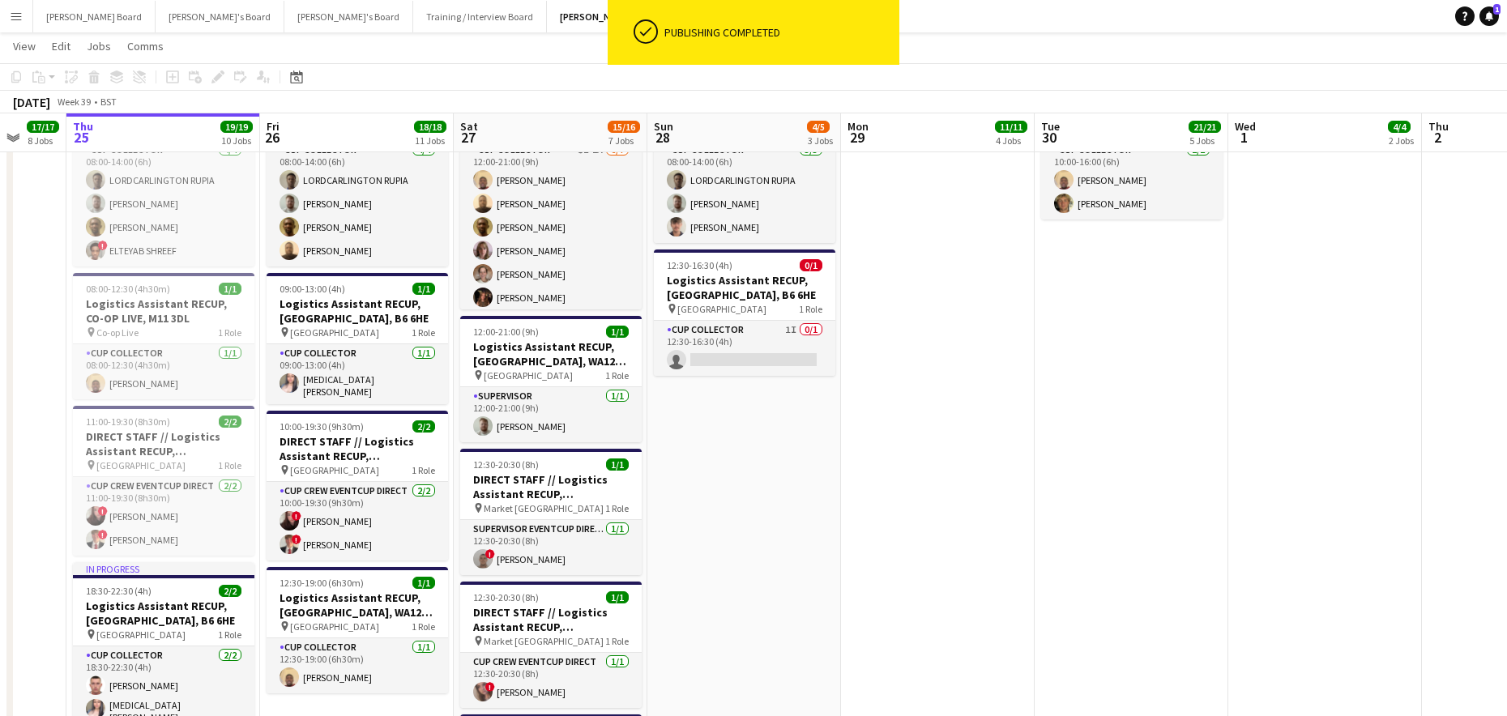
drag, startPoint x: 543, startPoint y: 505, endPoint x: 612, endPoint y: 498, distance: 69.3
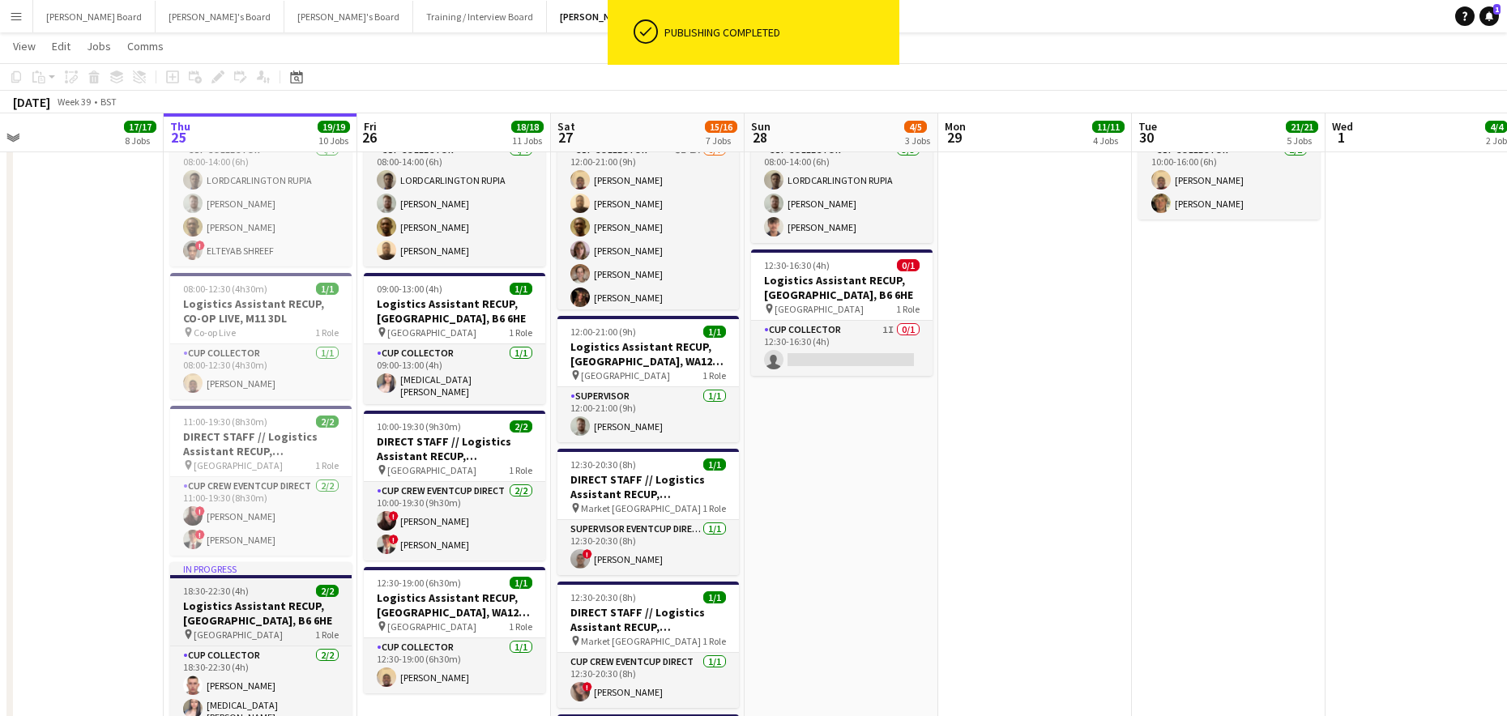
scroll to position [2053, 0]
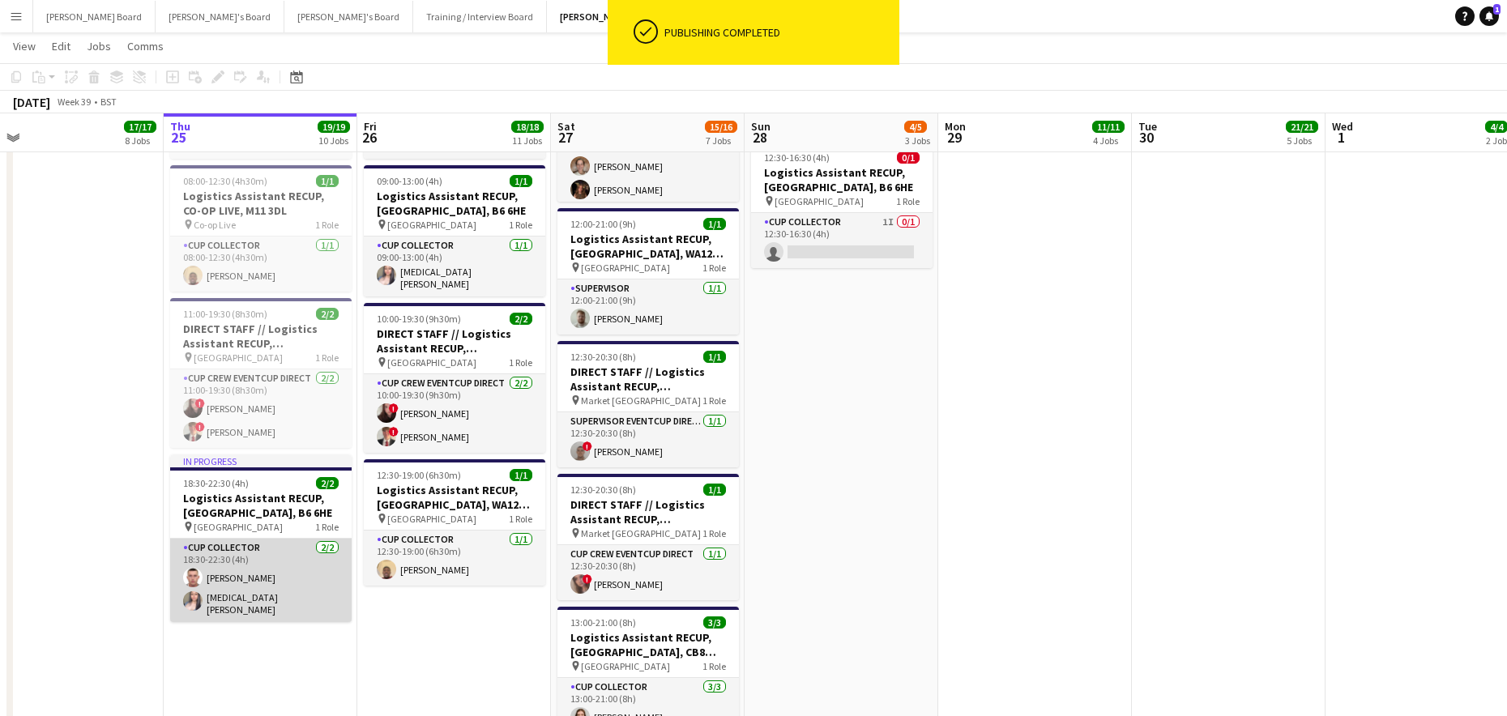
click at [261, 591] on app-card-role "CUP COLLECTOR [DATE] 18:30-22:30 (4h) [PERSON_NAME] [MEDICAL_DATA][PERSON_NAME]" at bounding box center [261, 580] width 182 height 83
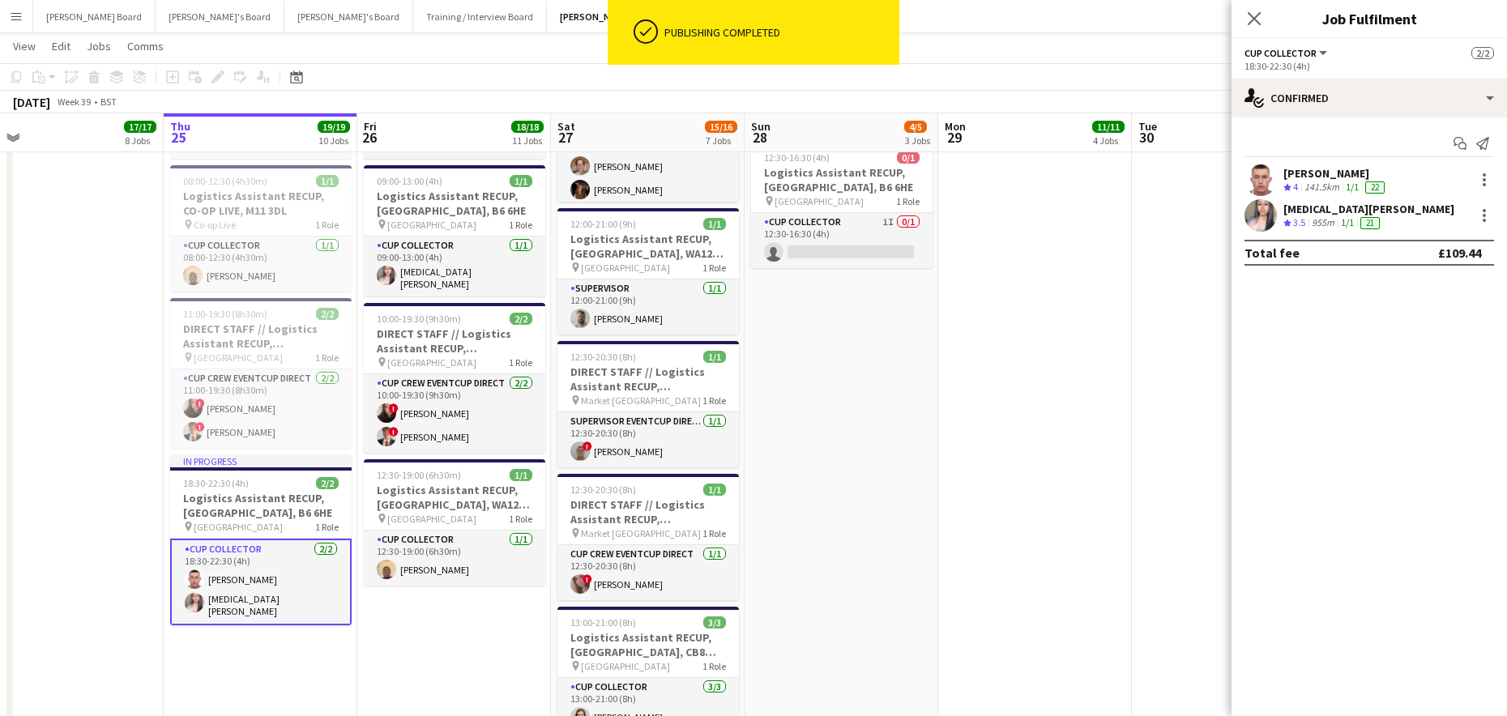
click at [1328, 198] on div "[PERSON_NAME] Crew rating 4 141.5km 1/1 22 [MEDICAL_DATA][PERSON_NAME] Crew rat…" at bounding box center [1370, 198] width 276 height 68
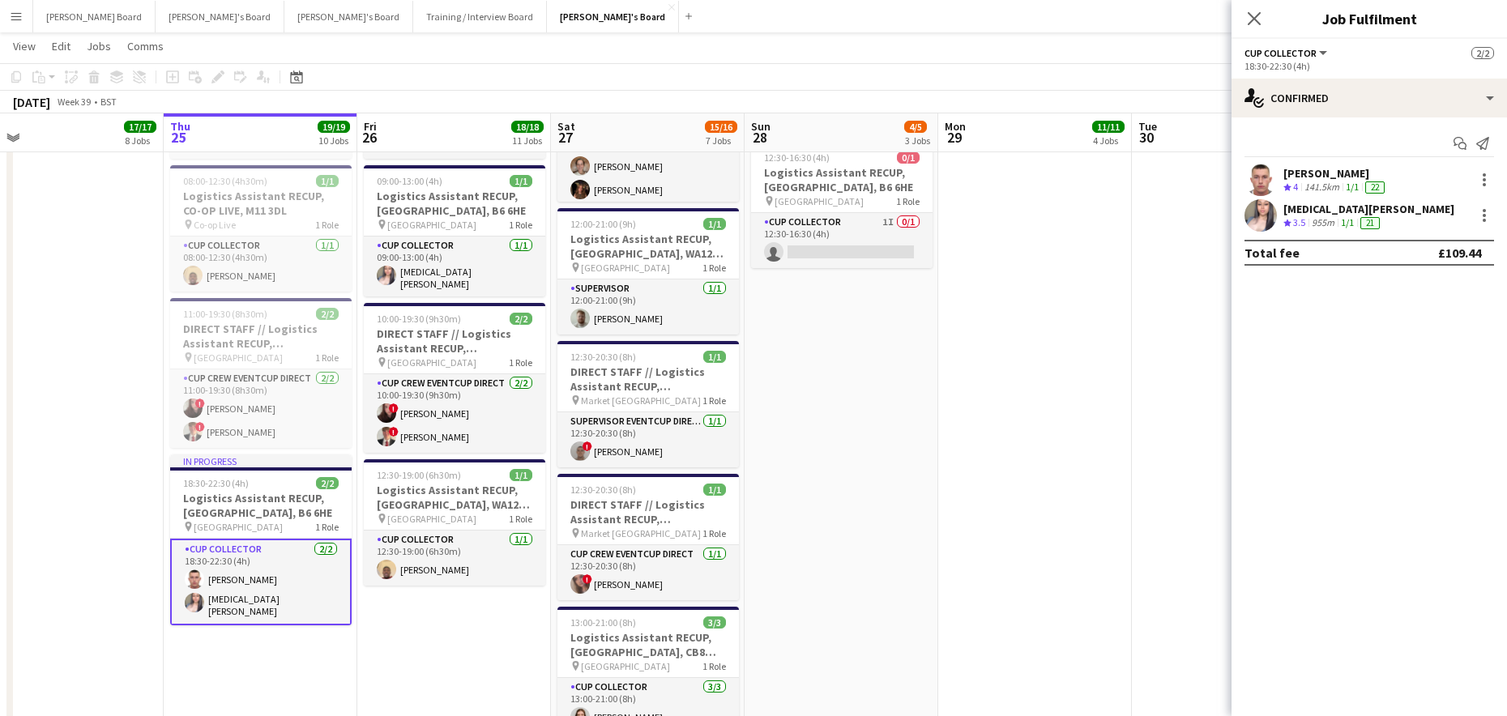
click at [1275, 191] on div at bounding box center [1261, 180] width 32 height 32
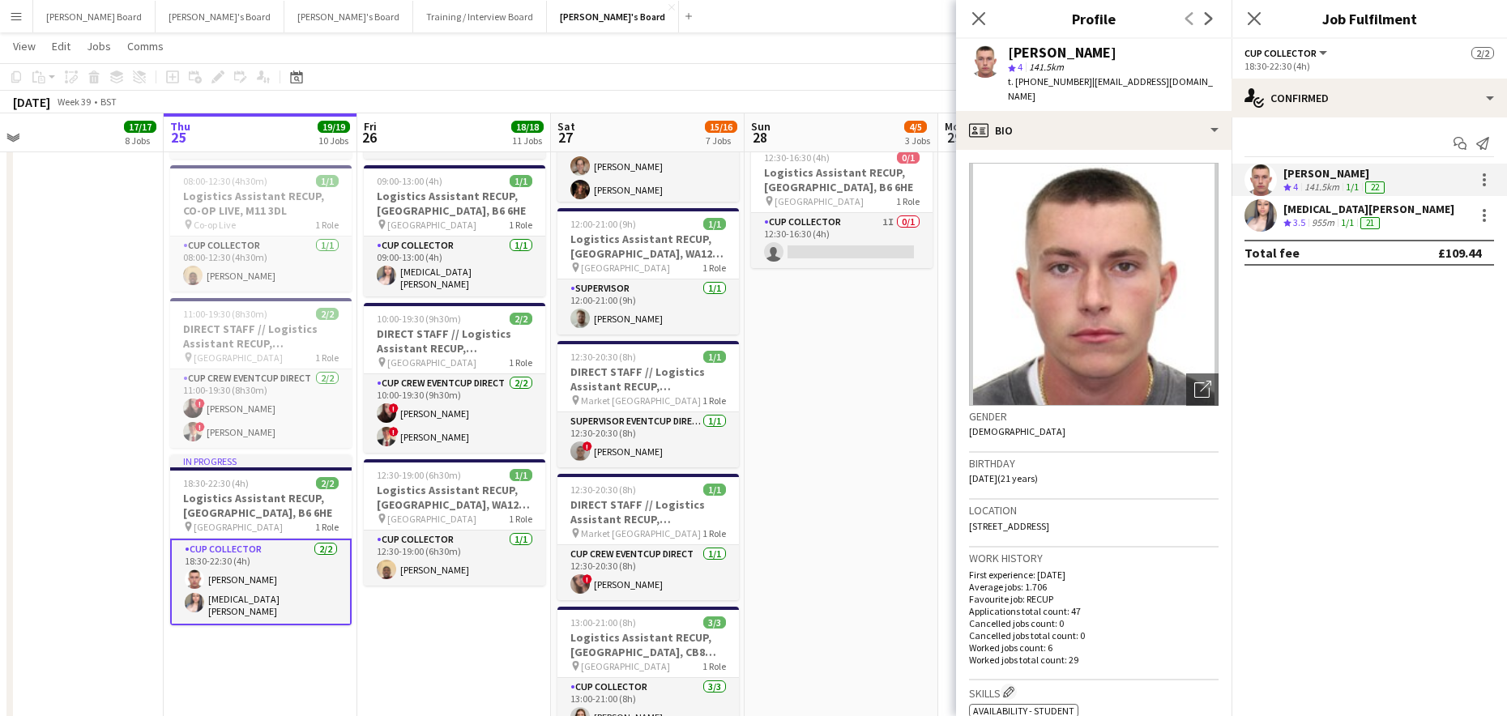
click at [846, 483] on app-date-cell "08:00-14:00 (6h) 3/3 Logistics Assistant RECUP, CO-OP LIVE, M11 3DL pin Co-op L…" at bounding box center [842, 386] width 194 height 862
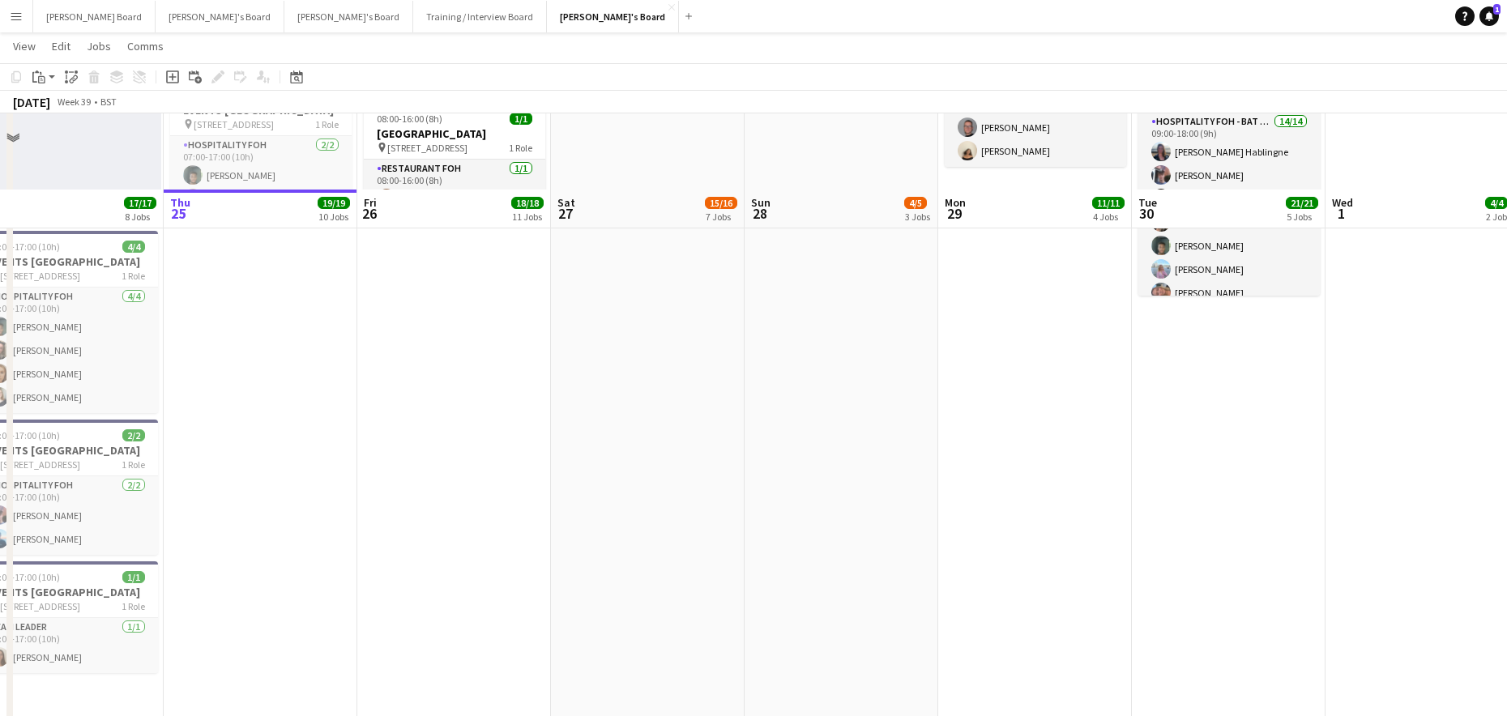
scroll to position [1080, 0]
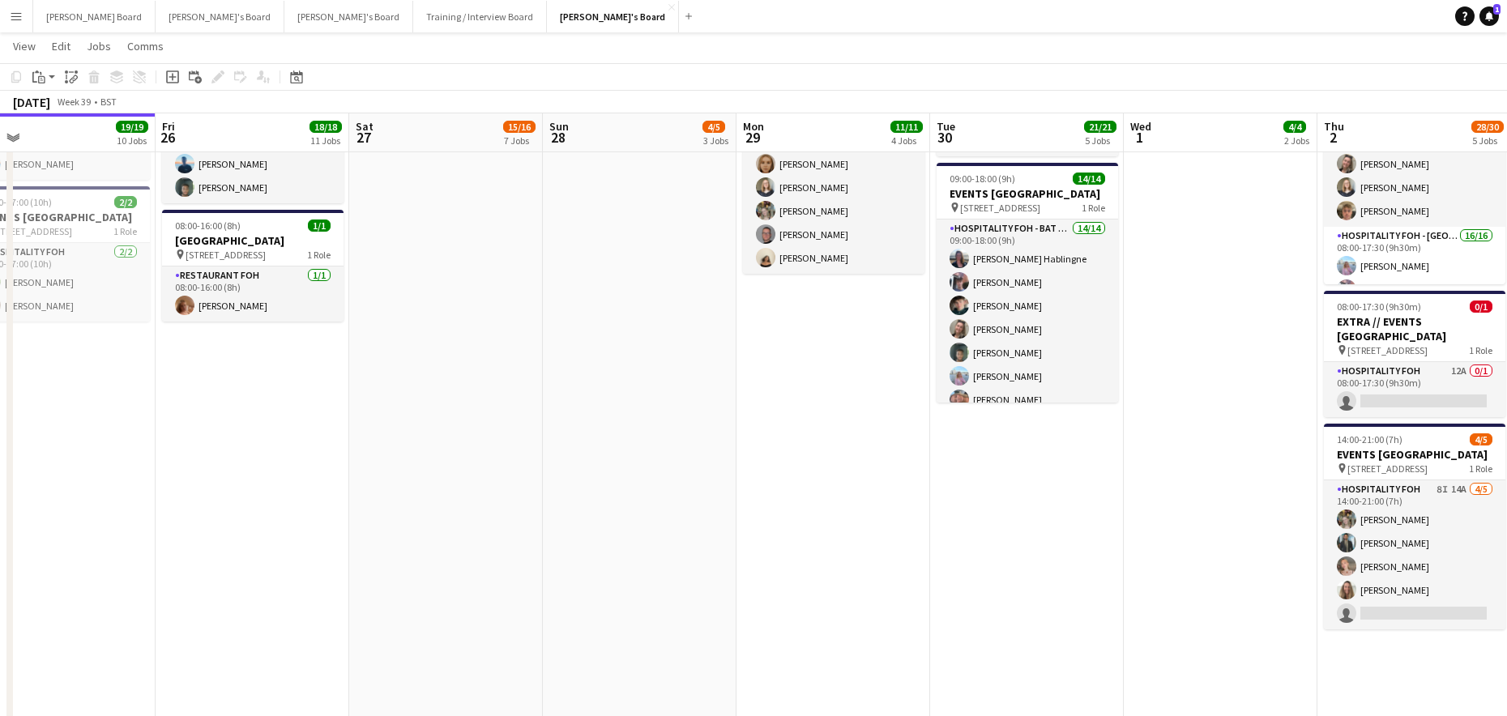
drag, startPoint x: 1228, startPoint y: 416, endPoint x: 871, endPoint y: 432, distance: 356.9
click at [869, 434] on app-calendar-viewport "Mon 22 25/25 11 Jobs Tue 23 7/7 5 Jobs Wed 24 17/17 8 Jobs Thu 25 19/19 10 Jobs…" at bounding box center [753, 605] width 1507 height 3244
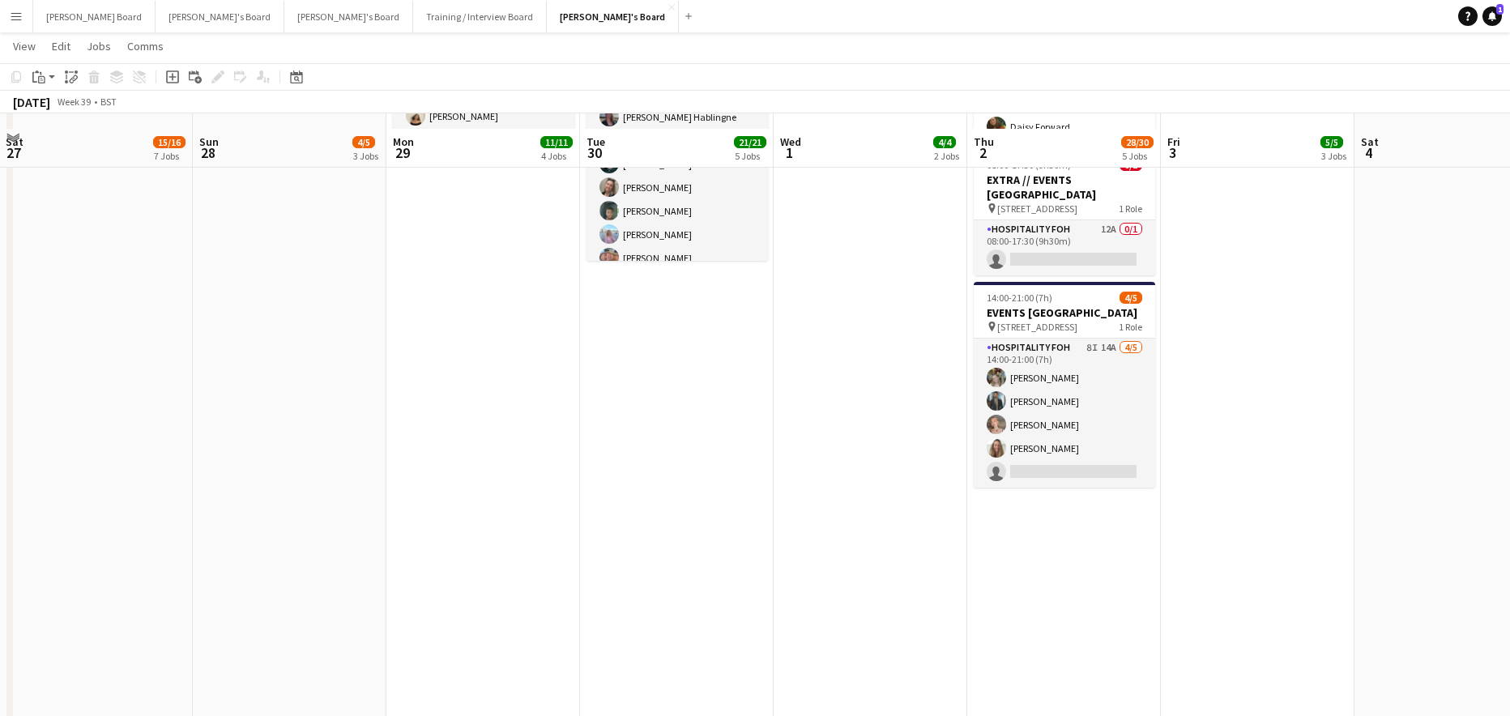
scroll to position [1188, 0]
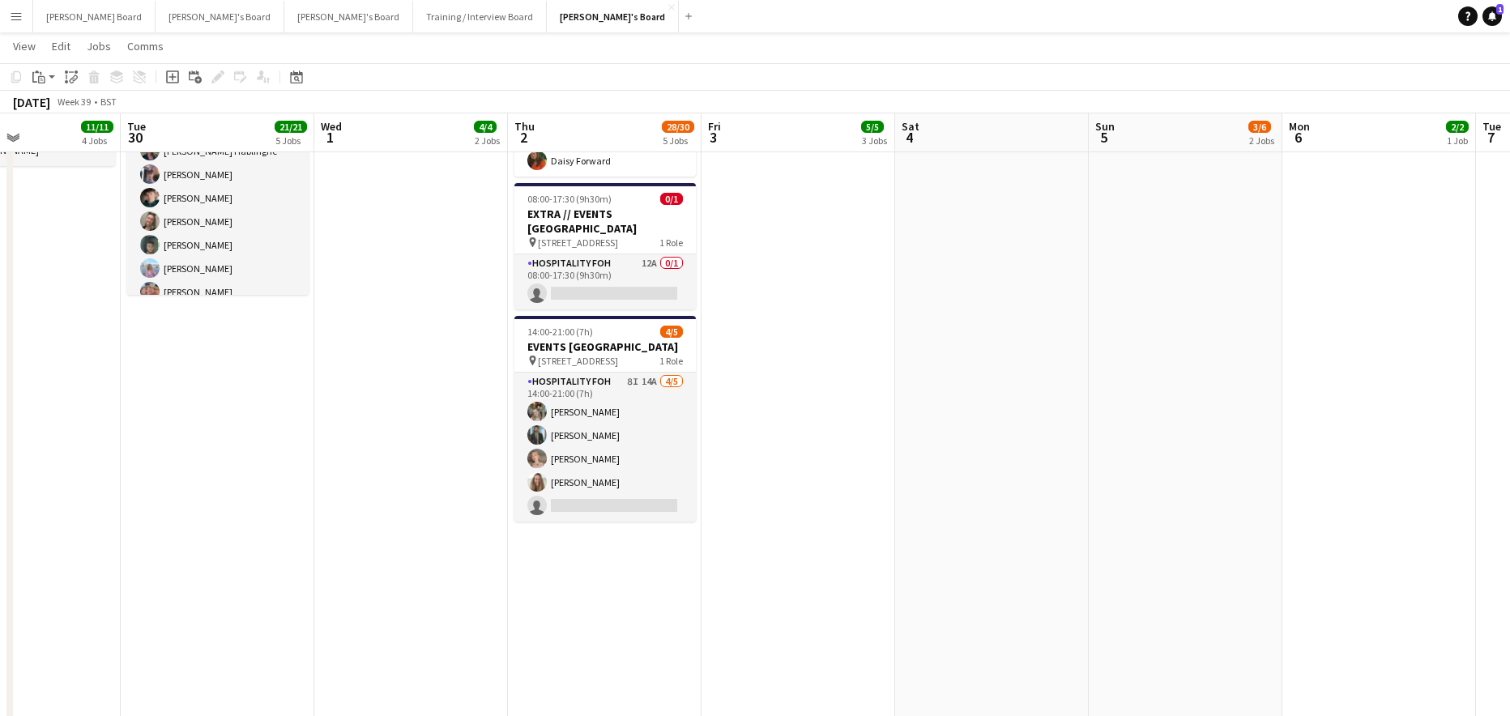
drag, startPoint x: 1241, startPoint y: 449, endPoint x: 388, endPoint y: 504, distance: 855.1
click at [388, 504] on app-calendar-viewport "Fri 26 18/18 11 Jobs Sat 27 15/16 7 Jobs Sun 28 4/5 3 Jobs Mon 29 11/11 4 Jobs …" at bounding box center [755, 497] width 1510 height 3244
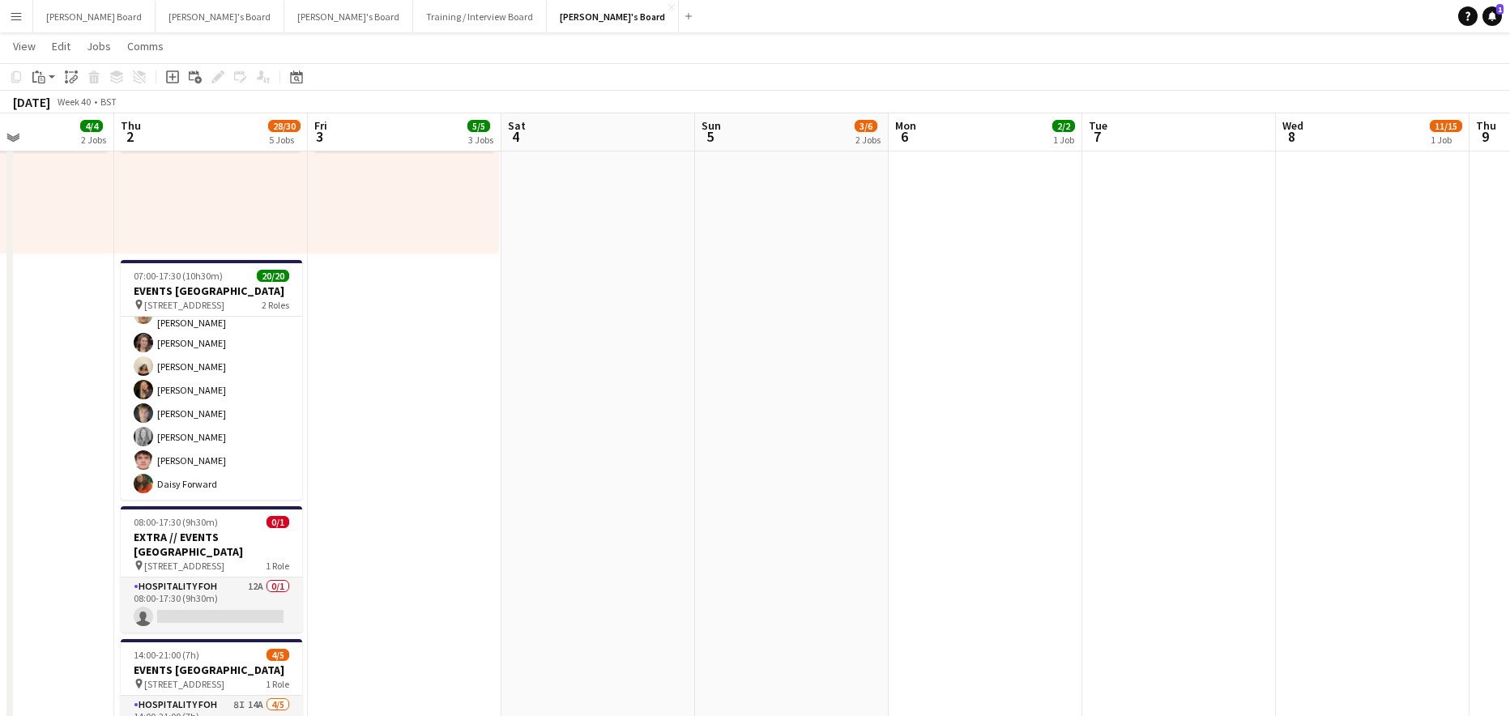
scroll to position [864, 0]
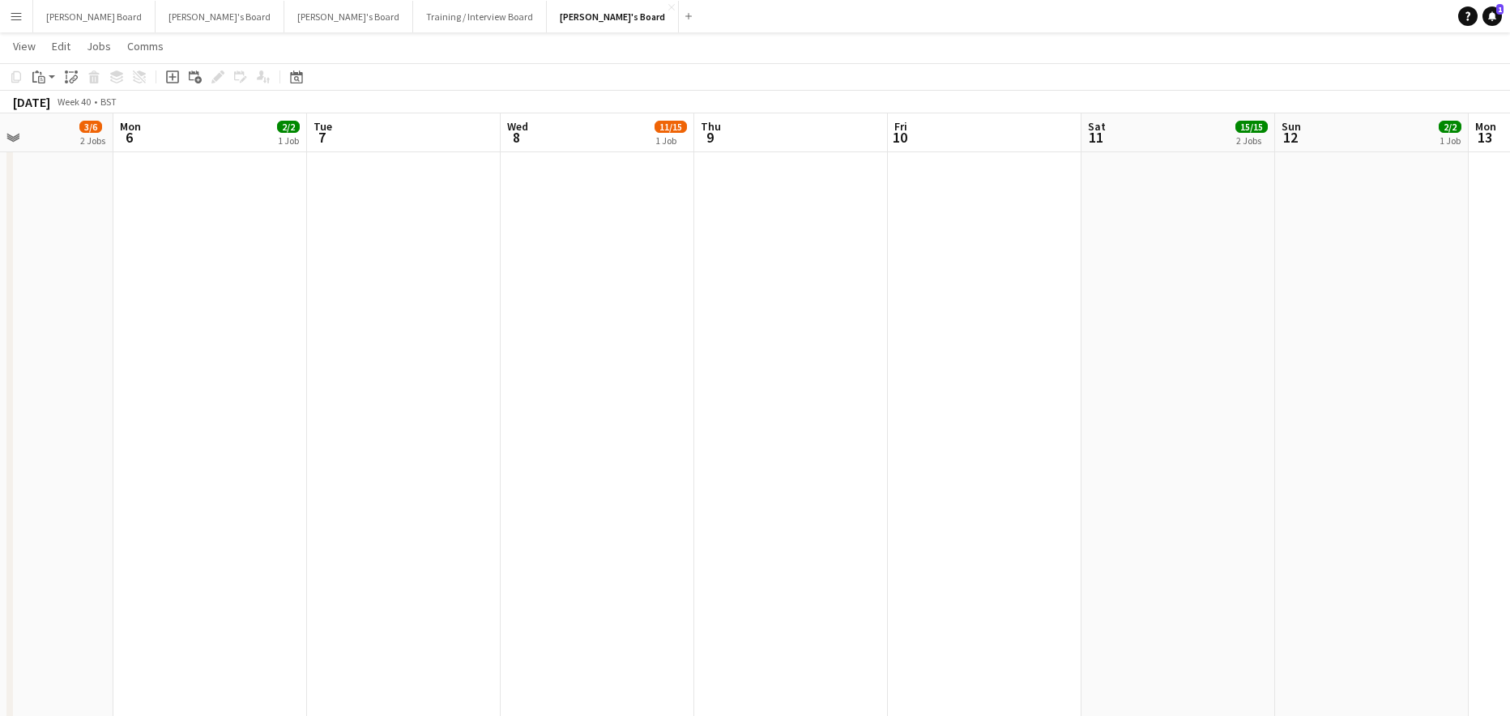
drag, startPoint x: 876, startPoint y: 509, endPoint x: 301, endPoint y: 501, distance: 574.6
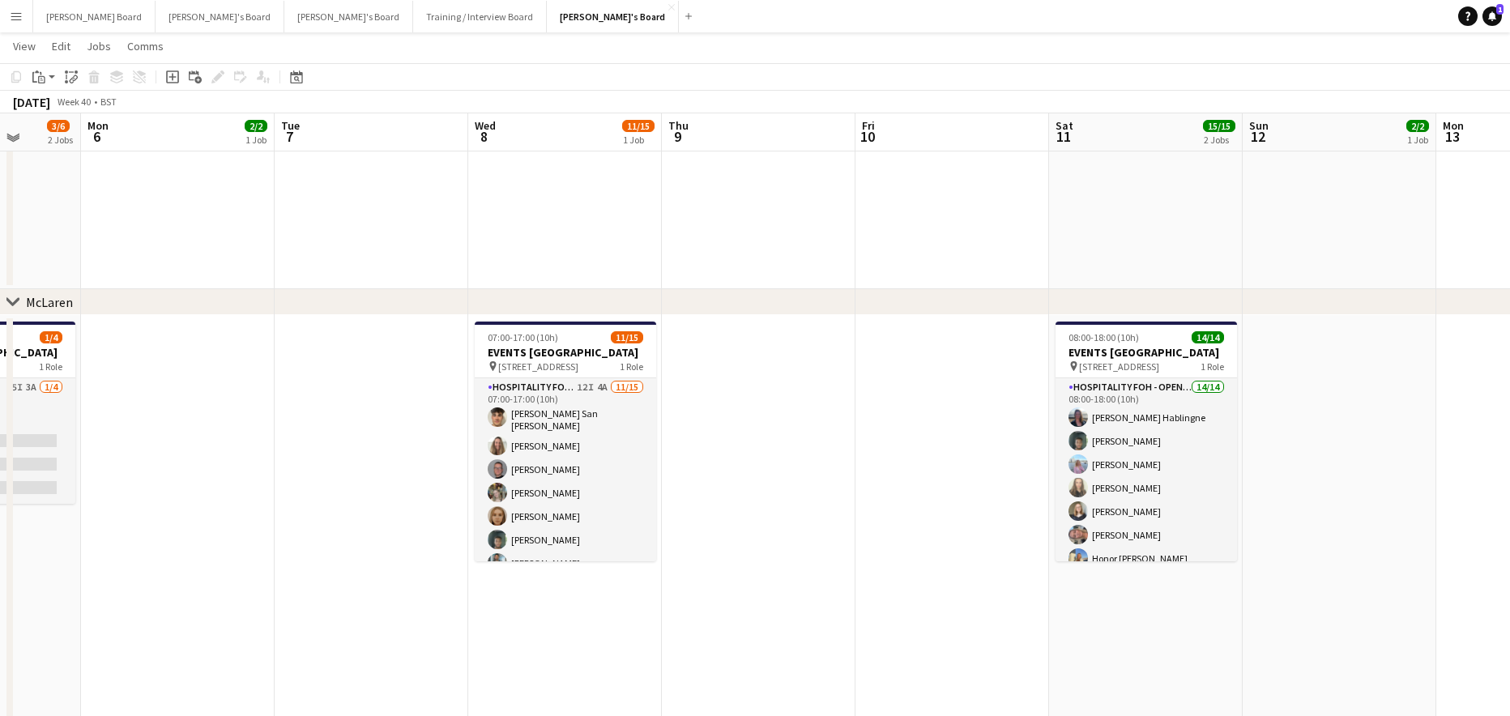
scroll to position [216, 0]
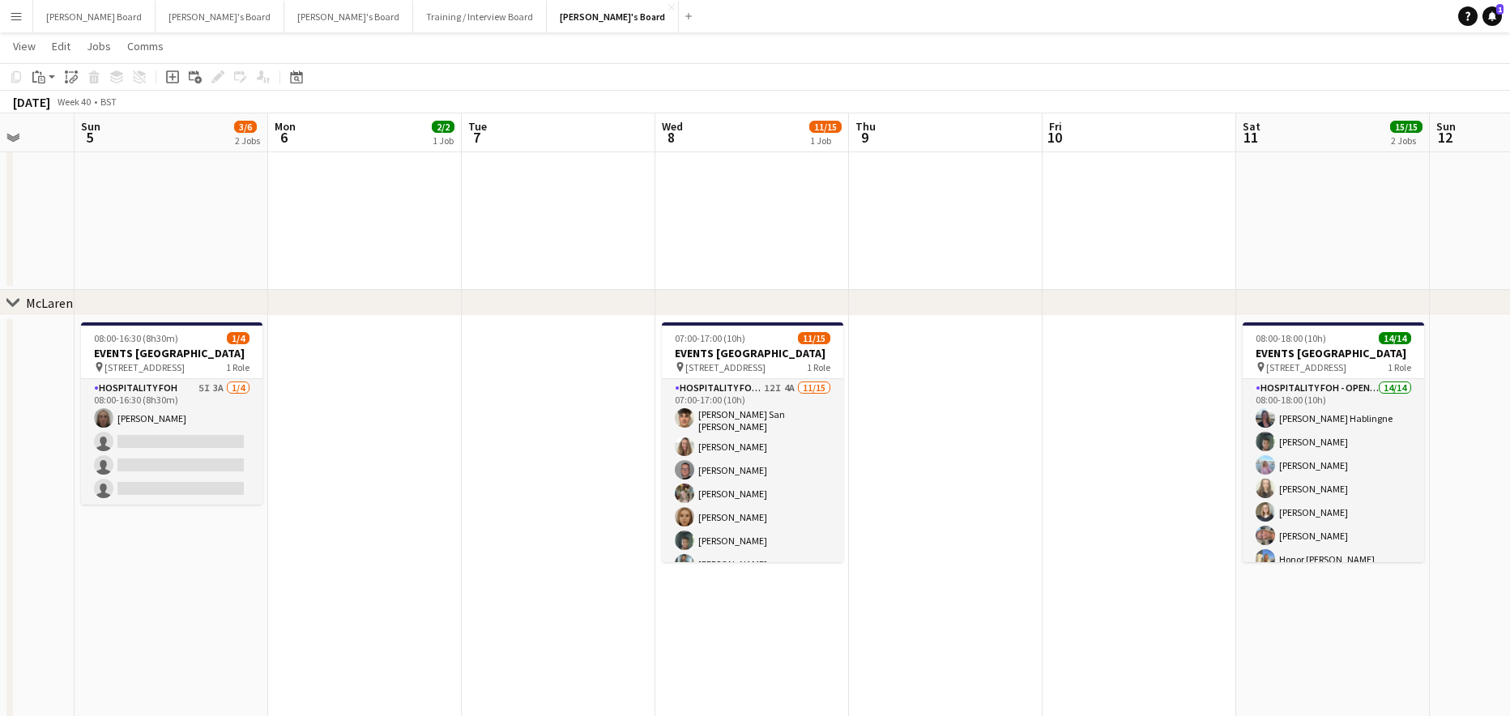
drag, startPoint x: 268, startPoint y: 528, endPoint x: 897, endPoint y: 527, distance: 628.8
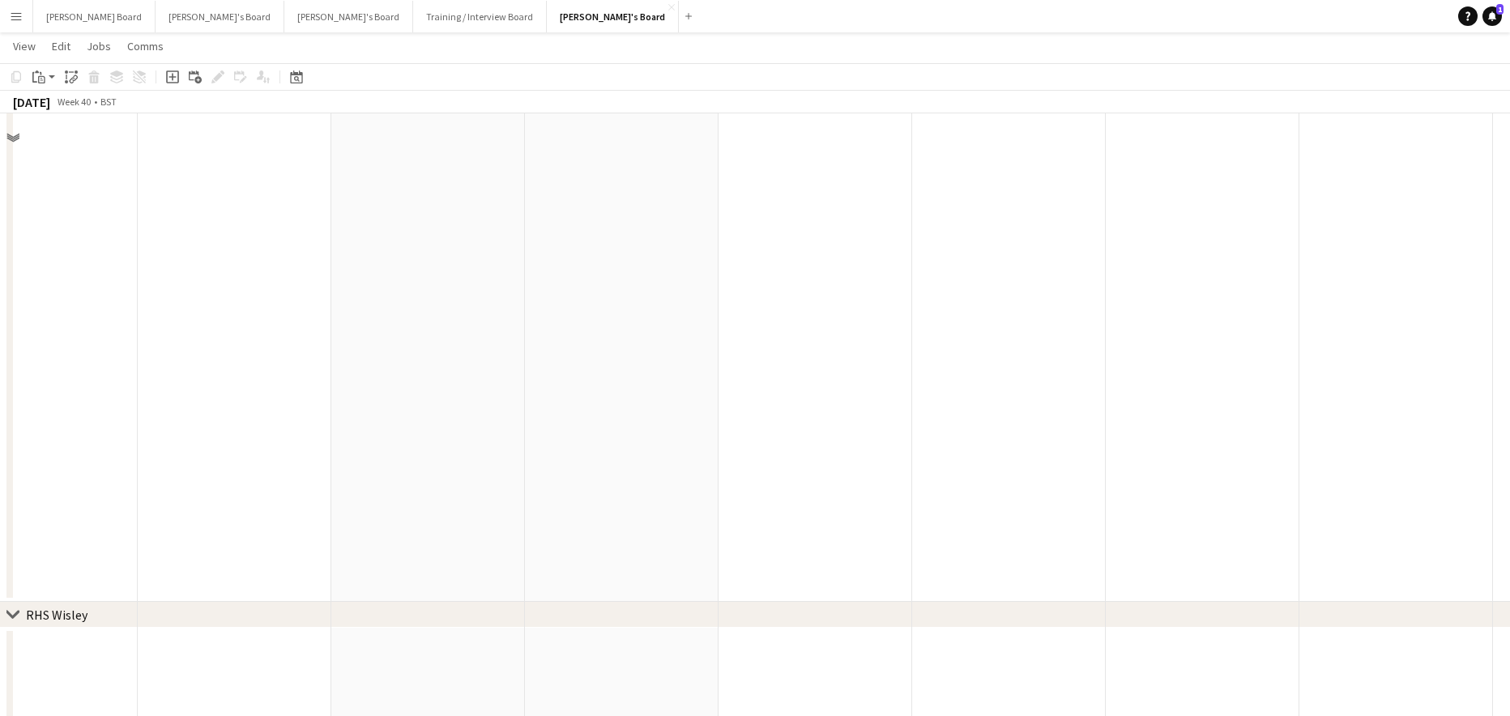
scroll to position [2591, 0]
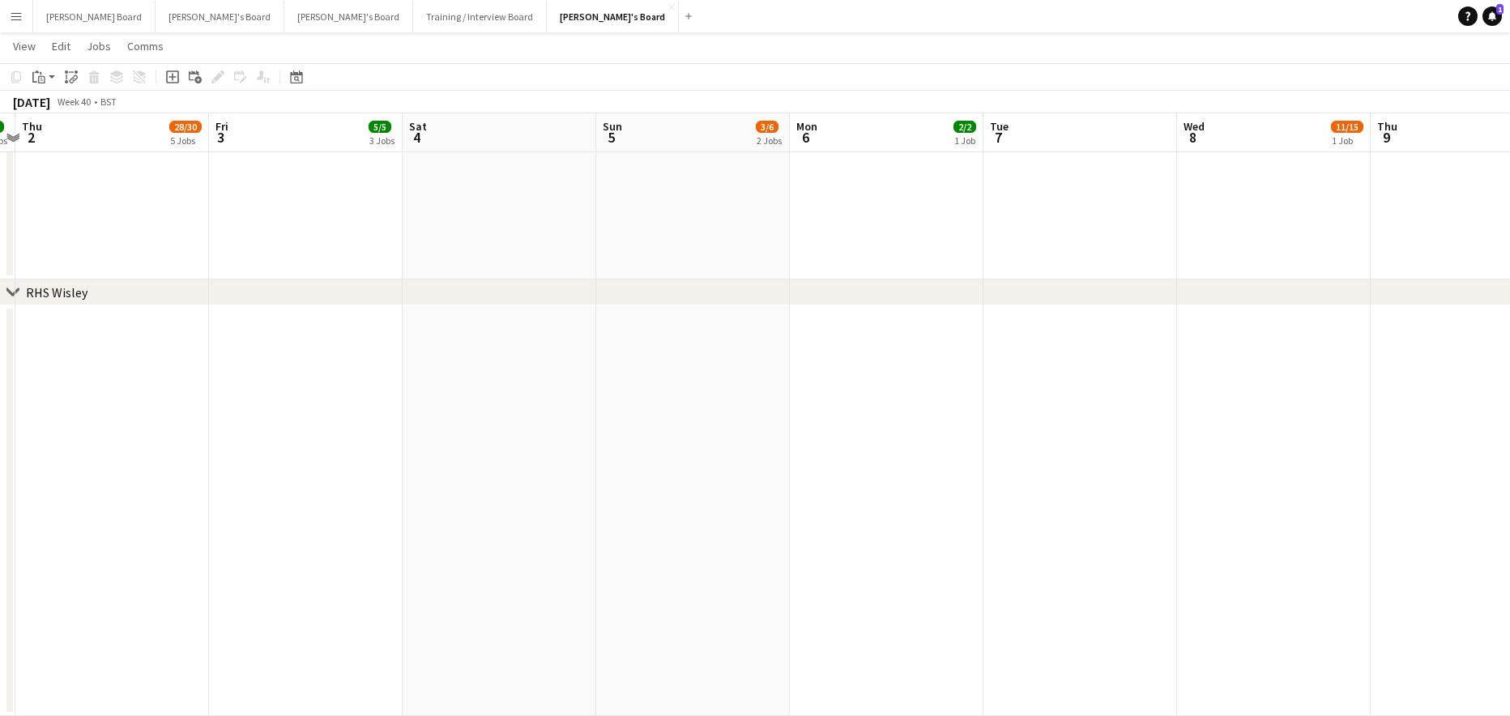
drag, startPoint x: 300, startPoint y: 526, endPoint x: 721, endPoint y: 533, distance: 421.4
